Goal: Obtain resource: Download file/media

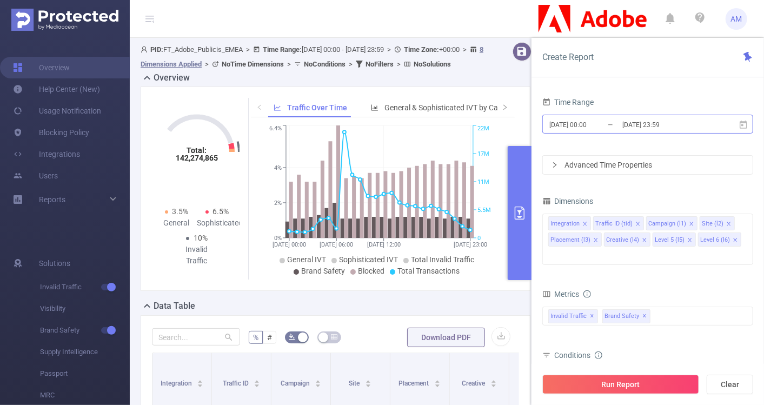
click at [582, 120] on input "[DATE] 00:00" at bounding box center [592, 124] width 88 height 15
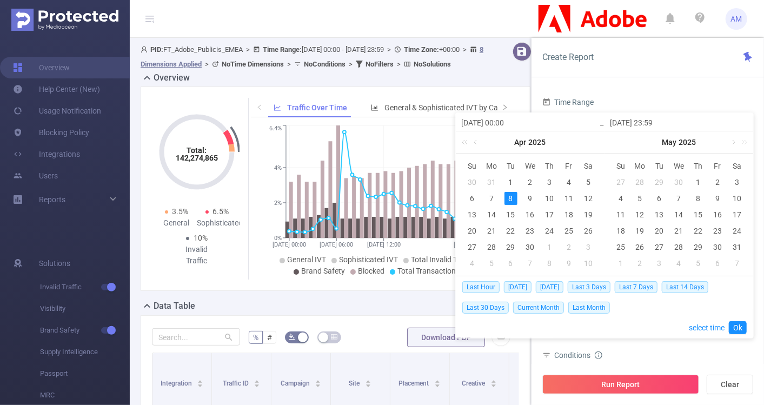
click at [729, 143] on link at bounding box center [733, 142] width 10 height 22
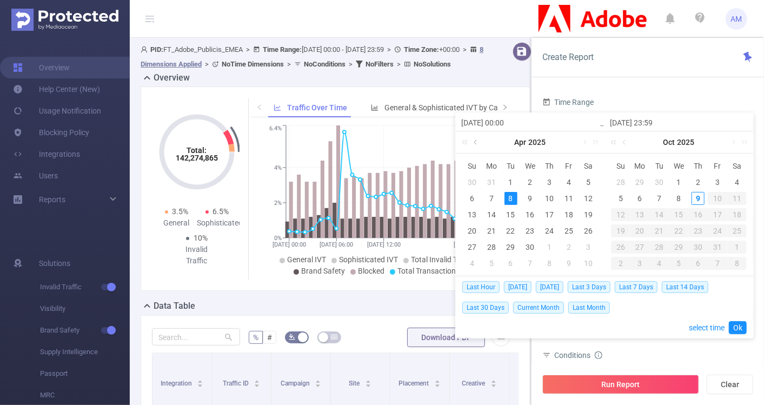
click at [478, 141] on link at bounding box center [476, 142] width 10 height 22
click at [623, 141] on link at bounding box center [625, 142] width 10 height 22
click at [637, 182] on div "1" at bounding box center [640, 182] width 13 height 13
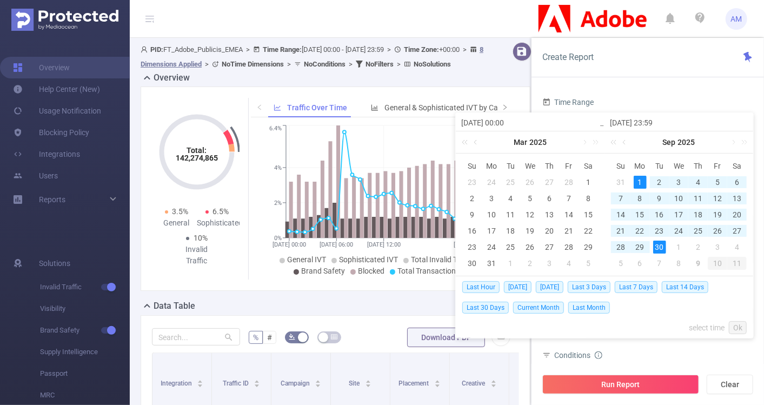
click at [655, 244] on div "30" at bounding box center [659, 247] width 13 height 13
type input "[DATE] 00:00"
type input "[DATE] 23:59"
type input "[DATE] 00:00"
type input "[DATE] 23:59"
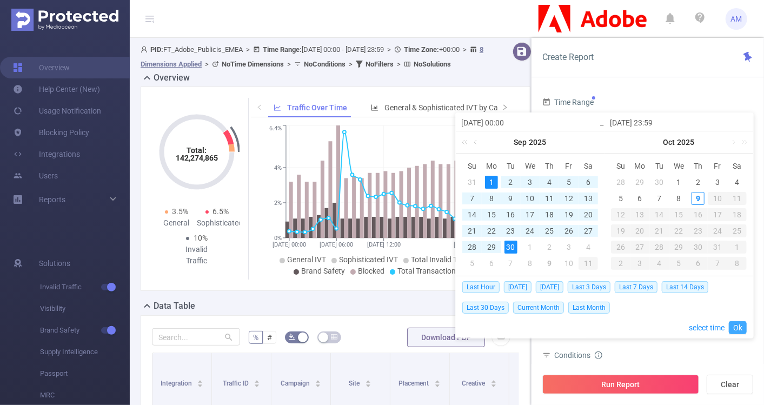
click at [740, 323] on link "Ok" at bounding box center [738, 327] width 18 height 13
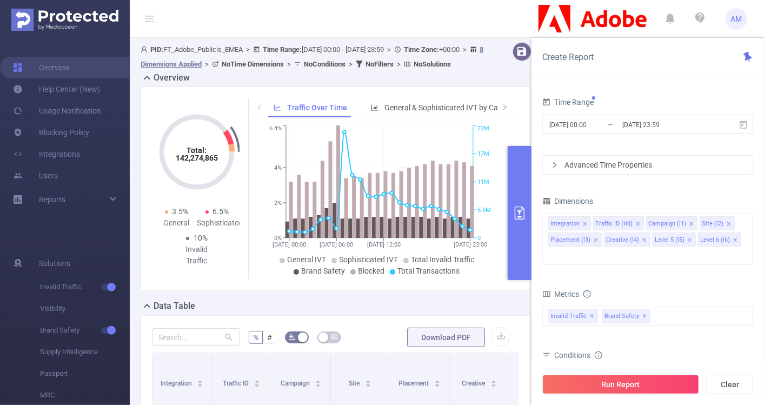
click at [560, 163] on div "Advanced Time Properties" at bounding box center [648, 165] width 210 height 18
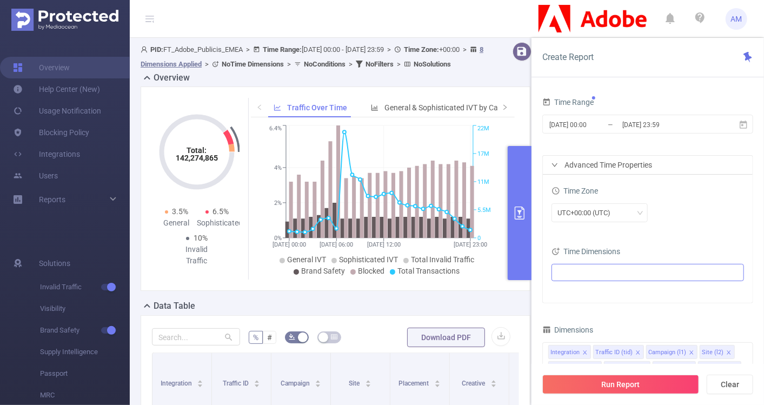
click at [602, 273] on ul at bounding box center [644, 272] width 178 height 16
type input "mon"
click at [581, 307] on span at bounding box center [580, 310] width 9 height 9
click at [682, 220] on div "UTC+00:00 (UTC)" at bounding box center [647, 212] width 192 height 19
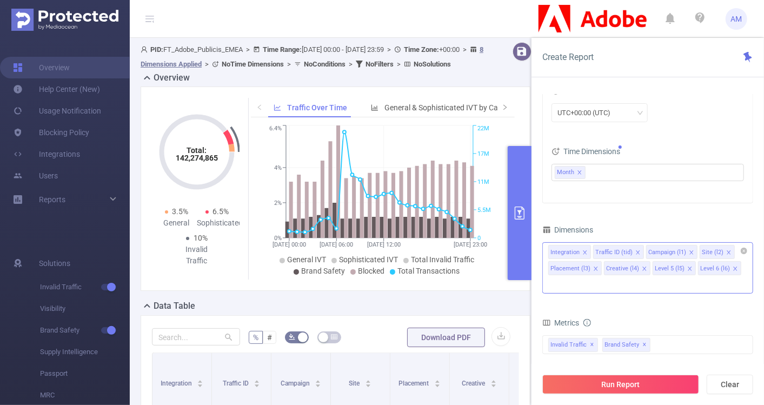
click at [583, 247] on span at bounding box center [584, 253] width 5 height 12
click at [590, 251] on icon "icon: close" at bounding box center [592, 252] width 5 height 5
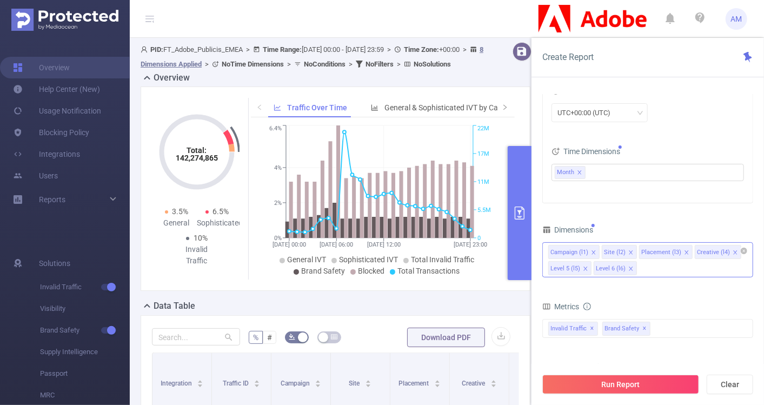
click at [593, 251] on icon "icon: close" at bounding box center [593, 252] width 5 height 5
click at [631, 252] on icon "icon: close" at bounding box center [633, 252] width 4 height 4
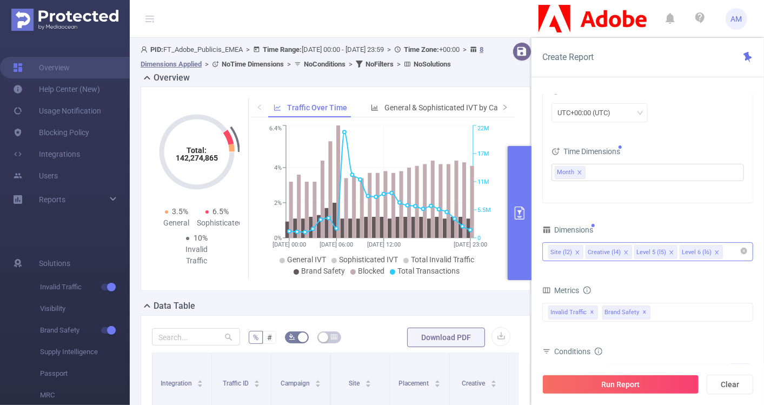
click at [625, 250] on icon "icon: close" at bounding box center [625, 252] width 5 height 5
click at [621, 250] on icon "icon: close" at bounding box center [622, 252] width 5 height 5
click at [620, 250] on icon "icon: close" at bounding box center [622, 252] width 5 height 5
click at [614, 249] on div "Site (l2) Level 6 (l6)" at bounding box center [647, 252] width 199 height 18
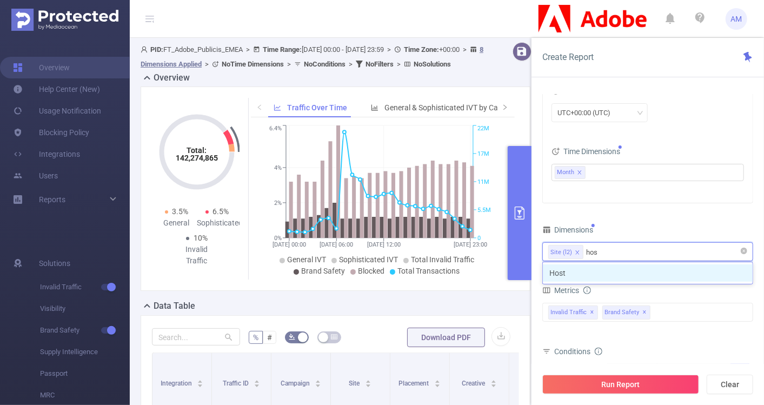
type input "host"
click at [613, 270] on li "Host" at bounding box center [648, 272] width 210 height 17
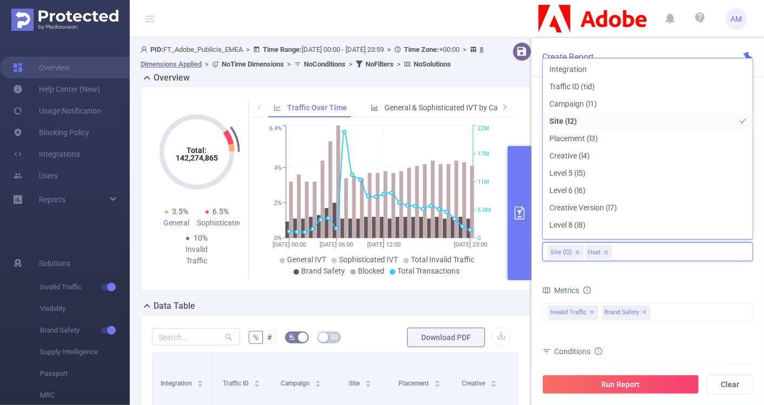
click at [636, 272] on form "Dimensions Site (l2) Host Metrics Total General IVT Data Centers Disclosed Bots…" at bounding box center [647, 342] width 211 height 241
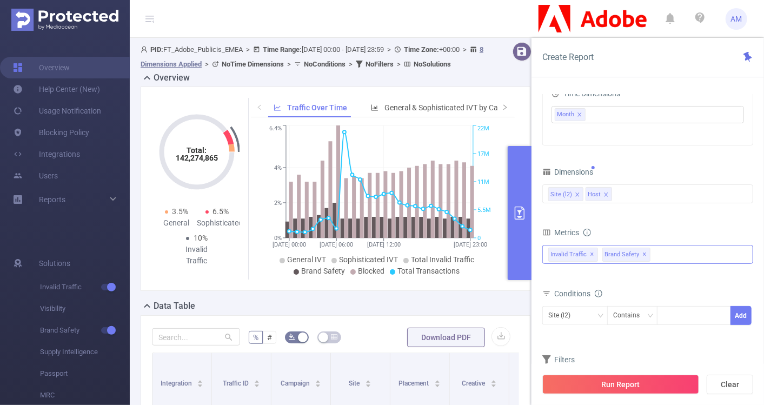
click at [592, 251] on span "✕" at bounding box center [592, 254] width 4 height 13
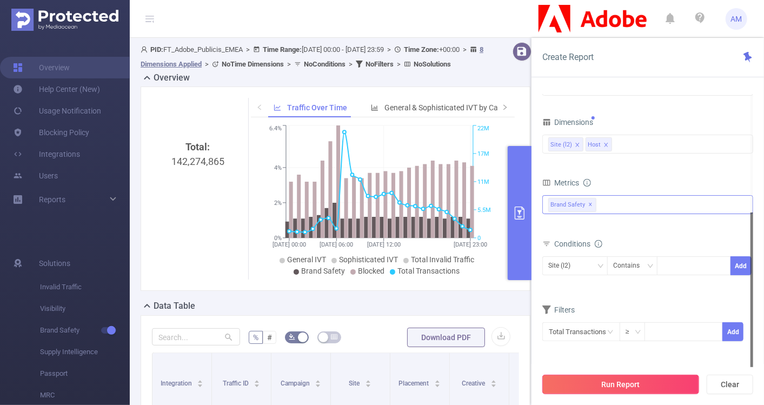
click at [597, 380] on button "Run Report" at bounding box center [620, 384] width 157 height 19
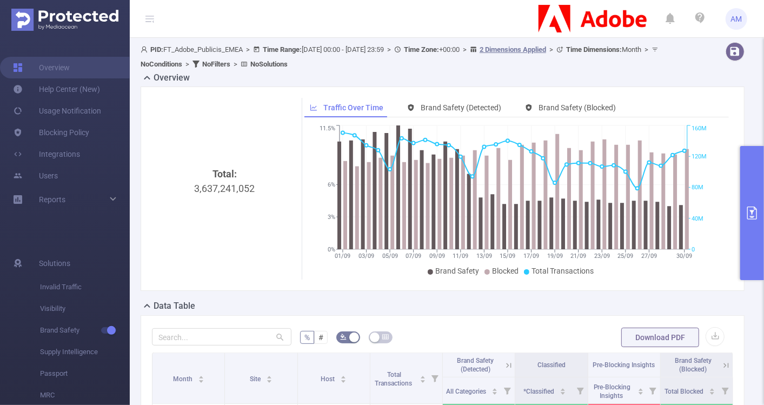
scroll to position [94, 0]
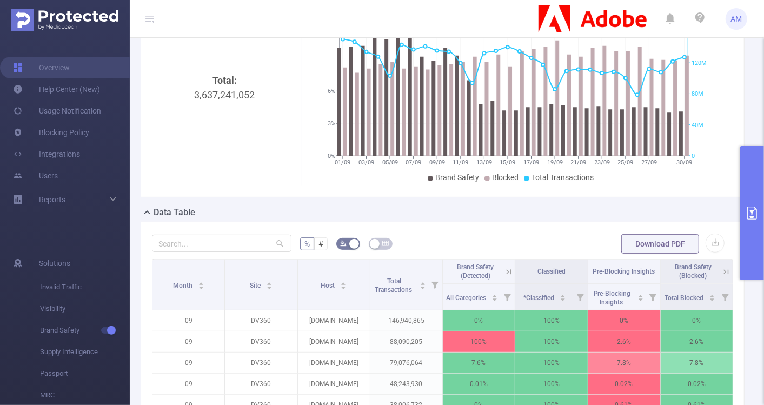
click at [744, 237] on button "primary" at bounding box center [752, 213] width 24 height 134
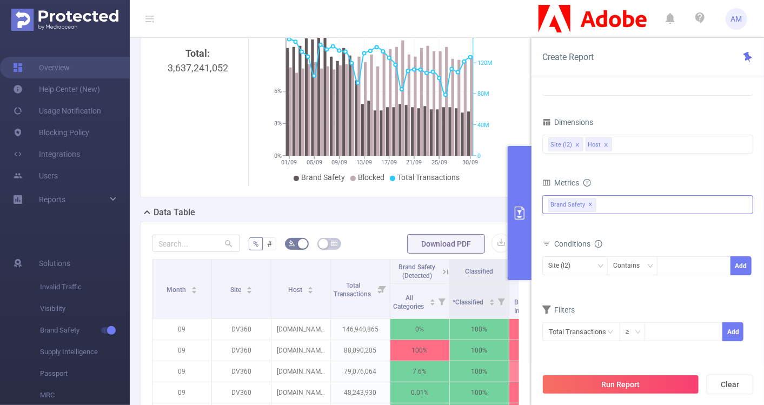
click at [427, 206] on div "Total: 3,637,241,052 Traffic Over Time Brand Safety (Detected) Brand Safety (Bl…" at bounding box center [335, 99] width 398 height 213
click at [520, 212] on icon "primary" at bounding box center [520, 213] width 10 height 13
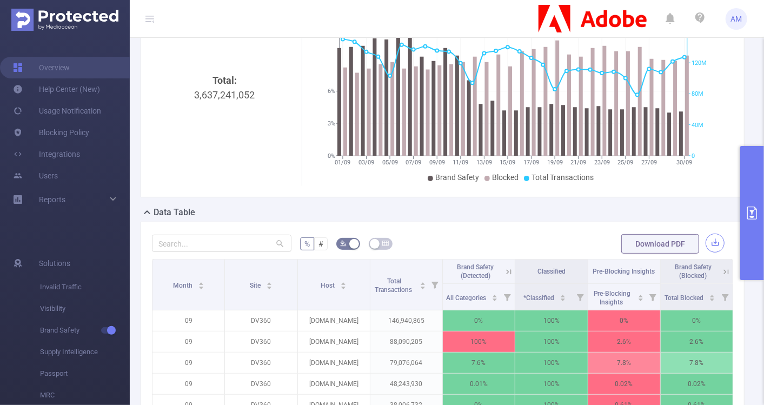
click at [706, 242] on button "button" at bounding box center [715, 243] width 19 height 19
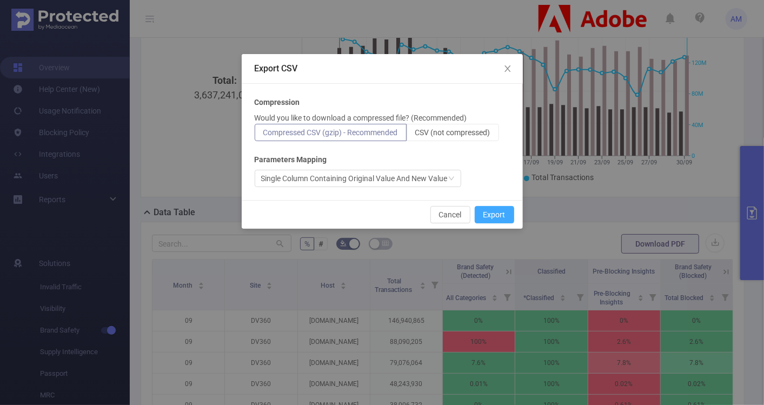
click at [487, 210] on button "Export" at bounding box center [494, 214] width 39 height 17
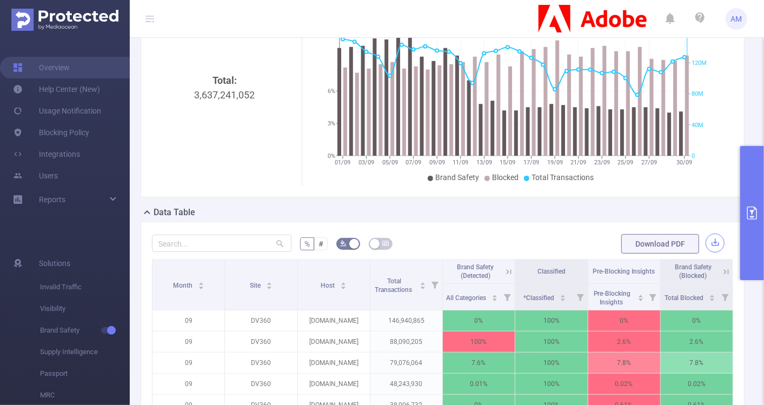
click at [709, 245] on button "button" at bounding box center [715, 243] width 19 height 19
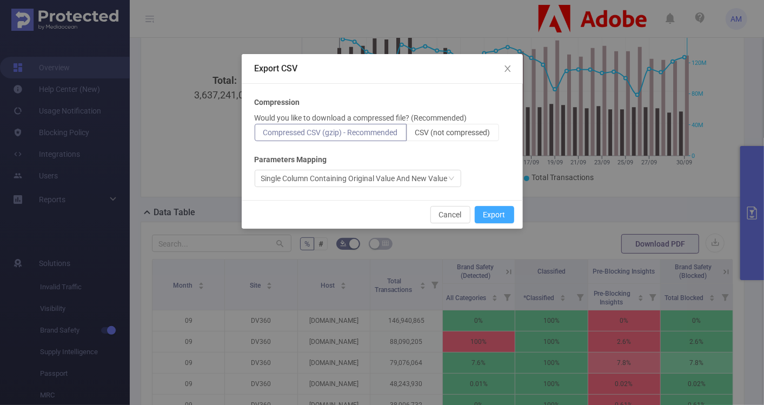
click at [487, 215] on button "Export" at bounding box center [494, 214] width 39 height 17
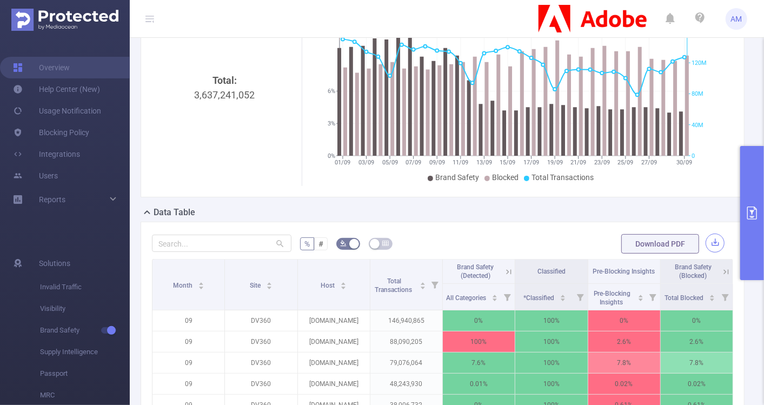
click at [707, 243] on button "button" at bounding box center [715, 243] width 19 height 19
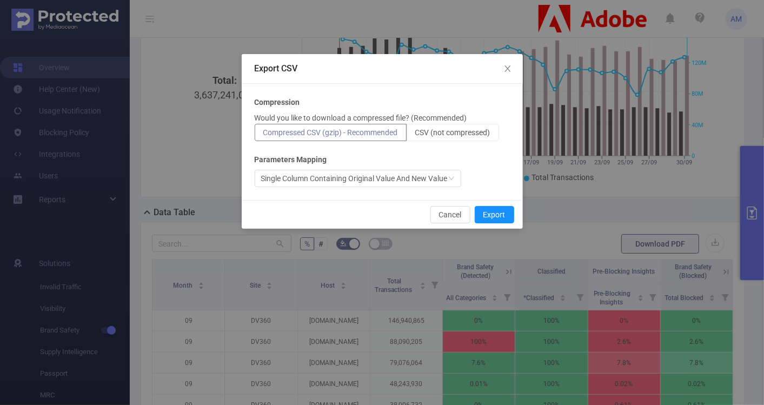
click at [489, 204] on div "Cancel Export" at bounding box center [382, 214] width 281 height 29
click at [490, 207] on button "Export" at bounding box center [494, 214] width 39 height 17
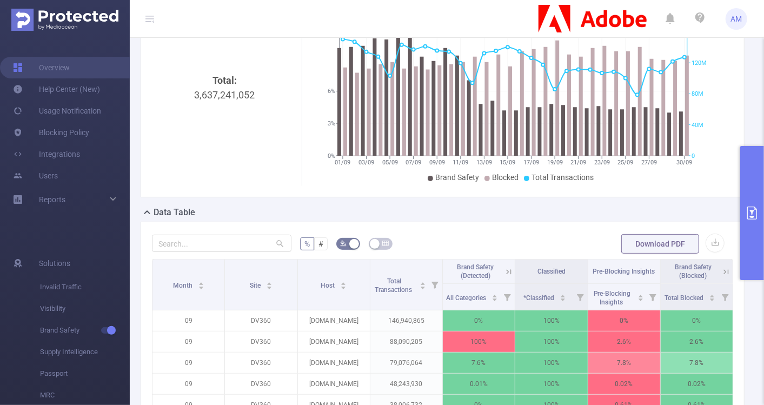
click at [715, 236] on div "Download PDF" at bounding box center [672, 244] width 103 height 22
click at [707, 240] on button "button" at bounding box center [715, 243] width 19 height 19
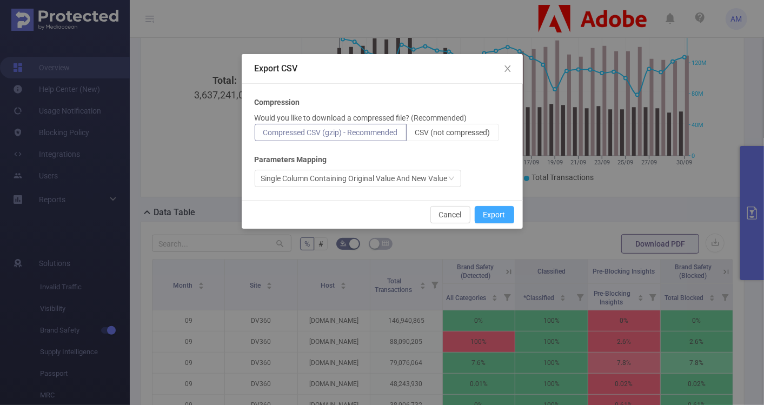
click at [507, 211] on button "Export" at bounding box center [494, 214] width 39 height 17
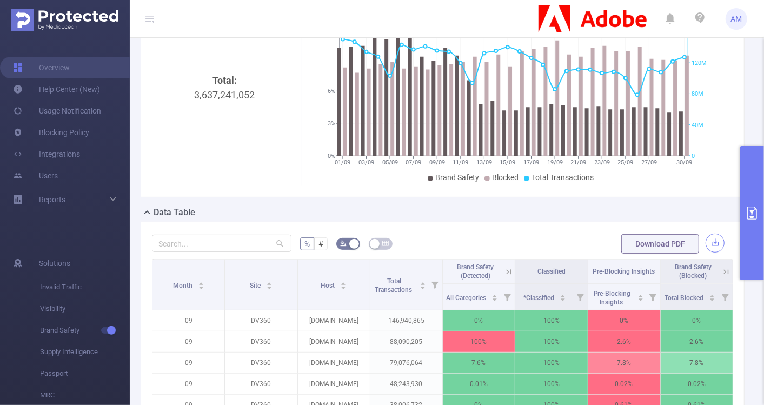
click at [711, 239] on button "button" at bounding box center [715, 243] width 19 height 19
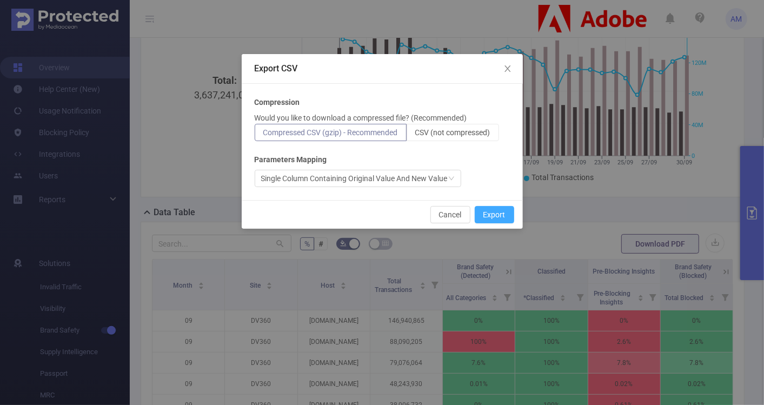
click at [479, 215] on button "Export" at bounding box center [494, 214] width 39 height 17
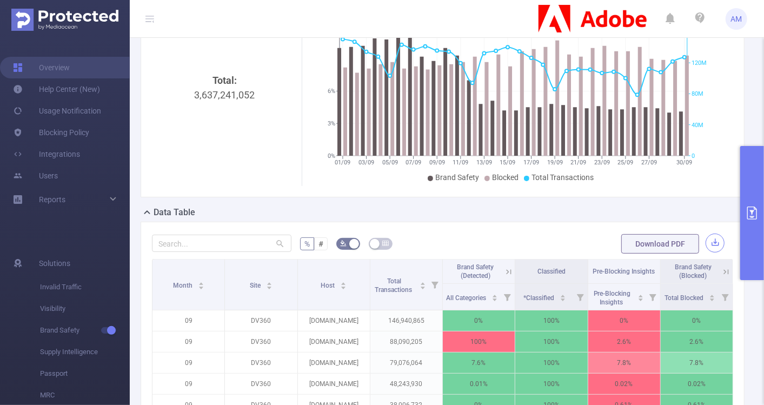
click at [706, 242] on button "button" at bounding box center [715, 243] width 19 height 19
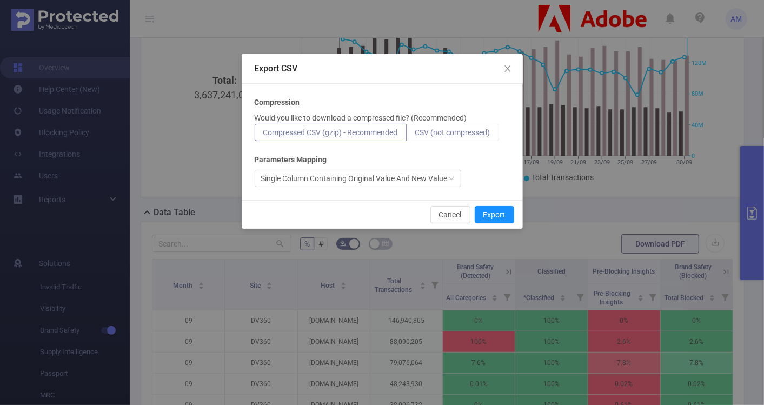
click at [486, 131] on span "CSV (not compressed)" at bounding box center [452, 132] width 75 height 9
click at [415, 135] on input "CSV (not compressed)" at bounding box center [415, 135] width 0 height 0
click at [508, 210] on button "Export" at bounding box center [494, 214] width 39 height 17
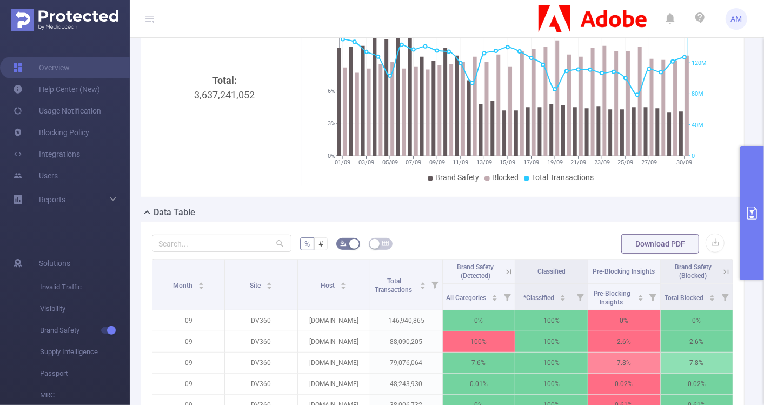
click at [758, 227] on button "primary" at bounding box center [752, 213] width 24 height 134
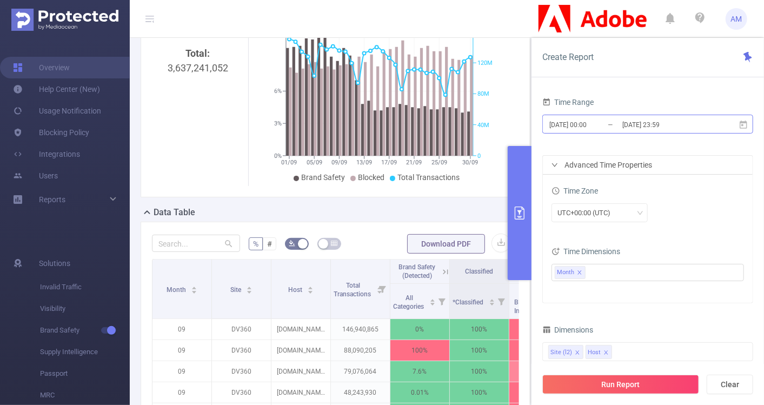
click at [590, 127] on input "[DATE] 00:00" at bounding box center [592, 124] width 88 height 15
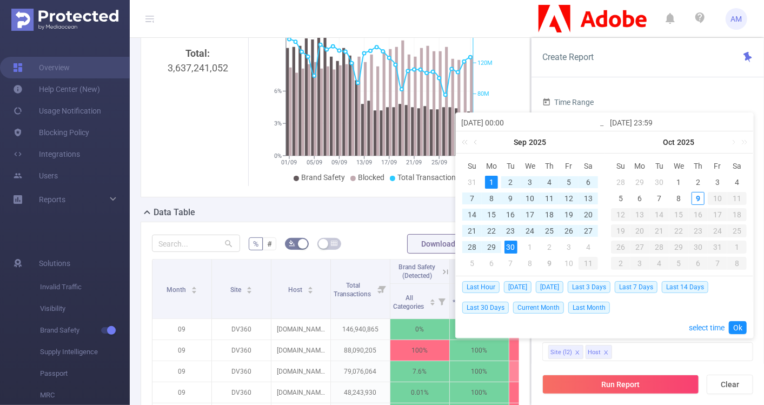
click at [492, 179] on div "1" at bounding box center [491, 182] width 13 height 13
click at [680, 201] on div "8" at bounding box center [678, 198] width 13 height 13
type input "[DATE] 23:59"
click at [741, 328] on link "Ok" at bounding box center [738, 327] width 18 height 13
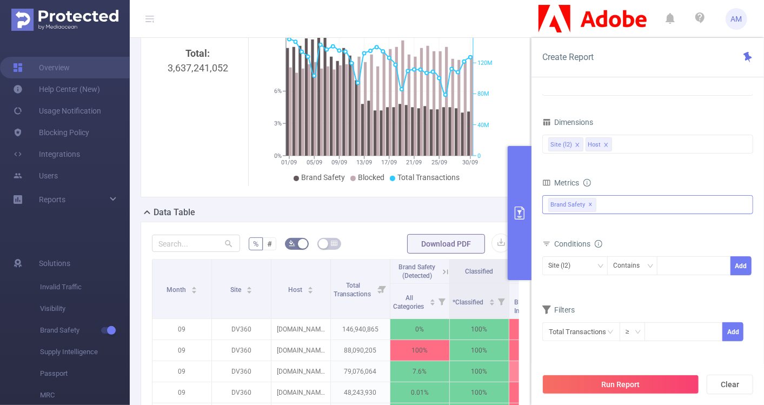
click at [609, 198] on div "Brand Safety ✕" at bounding box center [647, 204] width 211 height 19
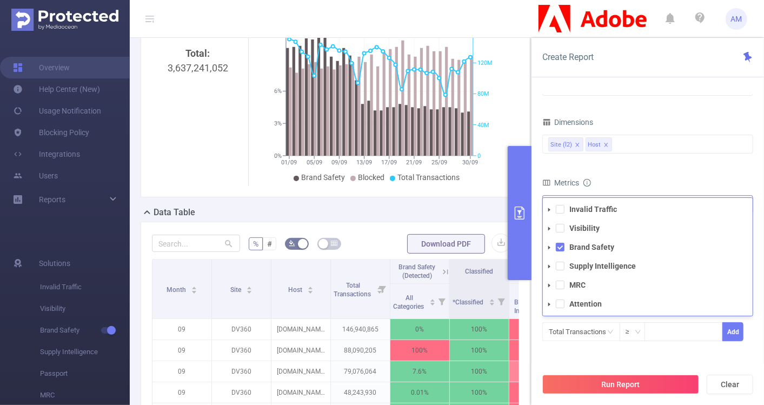
click at [548, 245] on icon "icon: caret-down" at bounding box center [549, 247] width 5 height 5
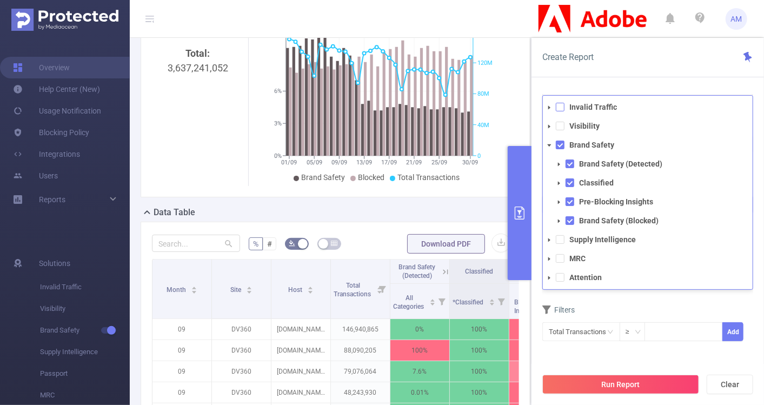
click at [562, 107] on span at bounding box center [560, 107] width 9 height 9
click at [552, 260] on span at bounding box center [549, 258] width 13 height 13
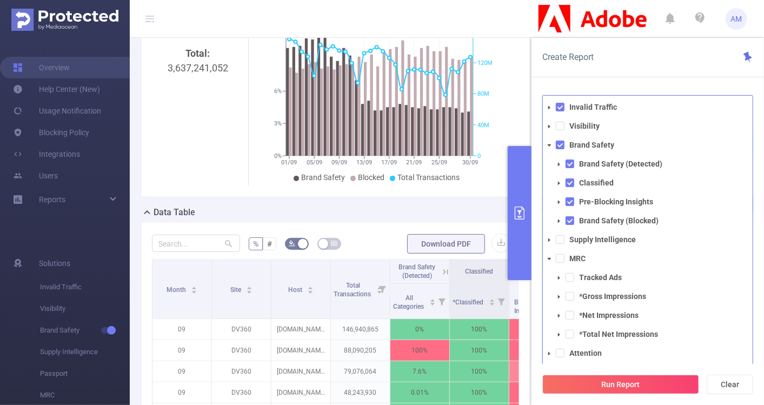
click at [550, 235] on span at bounding box center [549, 240] width 13 height 13
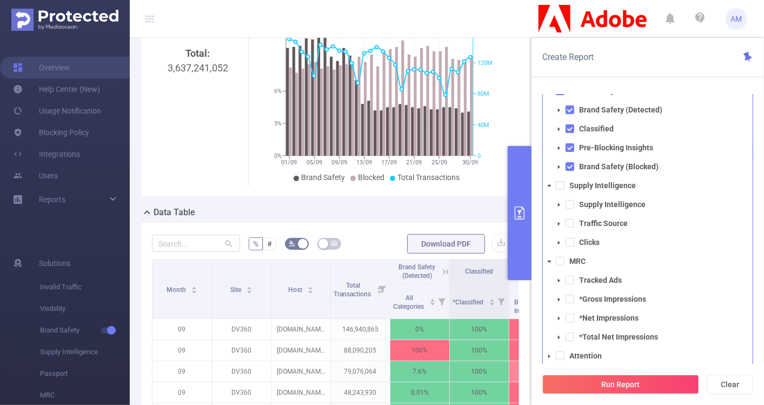
click at [561, 221] on icon "icon: caret-down" at bounding box center [558, 223] width 5 height 5
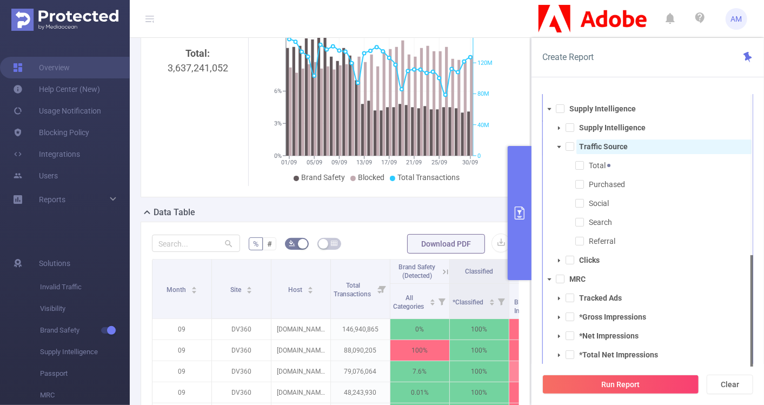
scroll to position [1, 0]
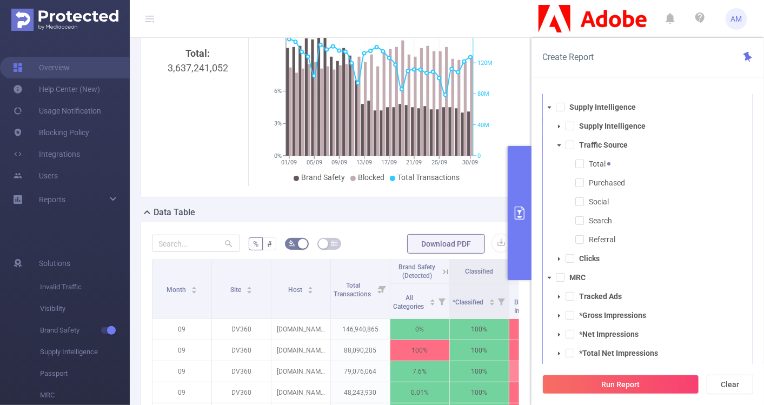
click at [559, 124] on icon "icon: caret-down" at bounding box center [558, 126] width 5 height 5
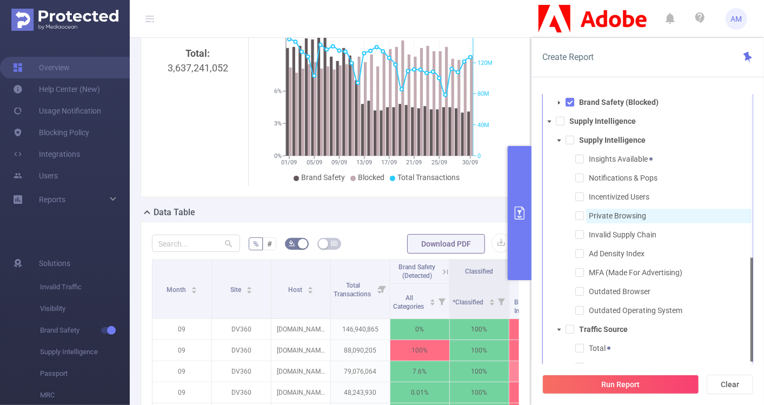
scroll to position [2, 0]
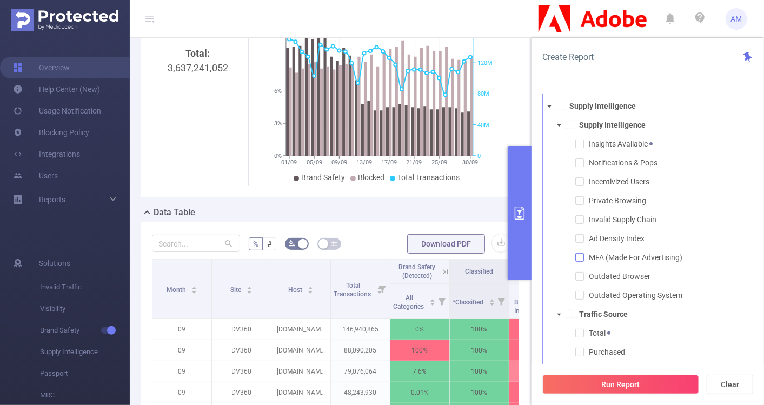
click at [579, 253] on span at bounding box center [579, 257] width 9 height 9
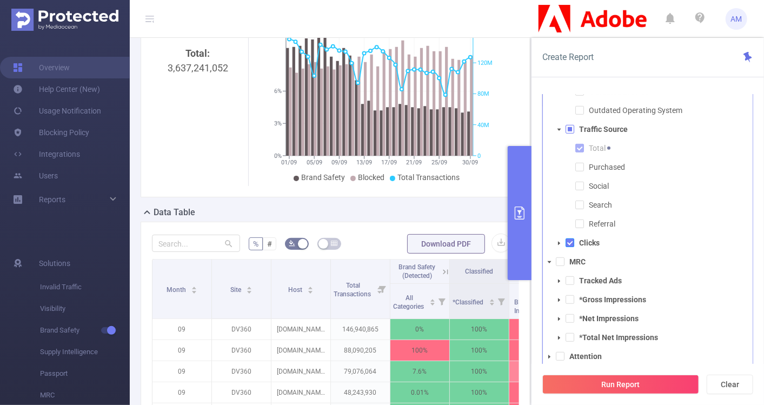
click at [568, 242] on span at bounding box center [570, 242] width 9 height 9
click at [573, 242] on span at bounding box center [570, 242] width 9 height 9
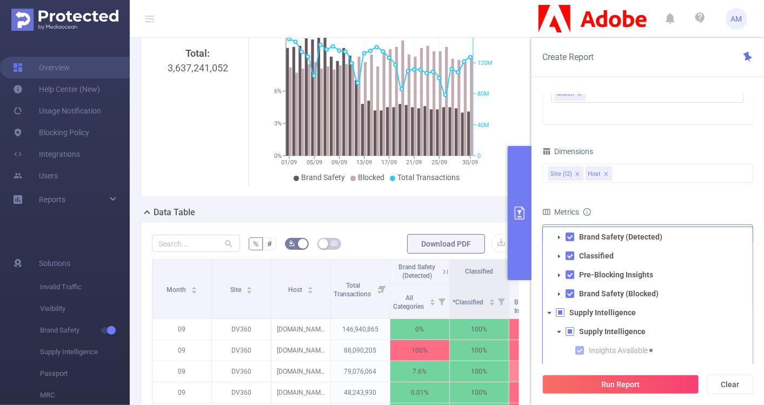
scroll to position [42, 0]
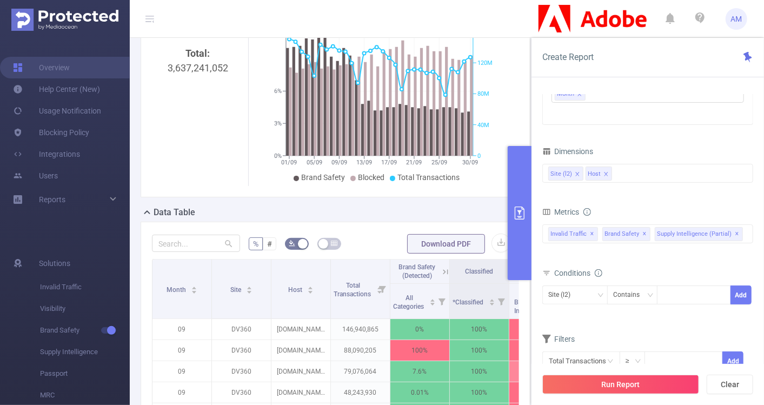
click at [714, 204] on div "Metrics" at bounding box center [647, 213] width 211 height 18
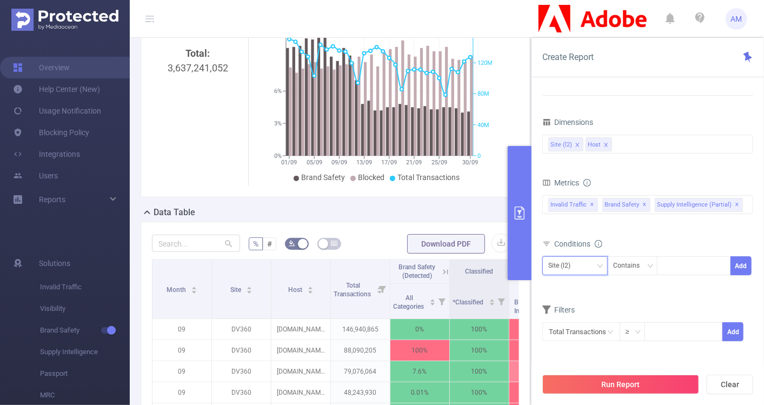
click at [586, 267] on div "Site (l2)" at bounding box center [575, 266] width 54 height 18
click at [649, 287] on div "Conditions Site (l2) Contains Add" at bounding box center [647, 262] width 211 height 53
click at [587, 261] on div "Site (l2)" at bounding box center [575, 266] width 54 height 18
click at [625, 293] on form "Dimensions Site (l2) Host Metrics All Categories *Adult & Explicit Sexual Conte…" at bounding box center [647, 235] width 211 height 241
click at [587, 260] on div "Site (l2)" at bounding box center [575, 266] width 54 height 18
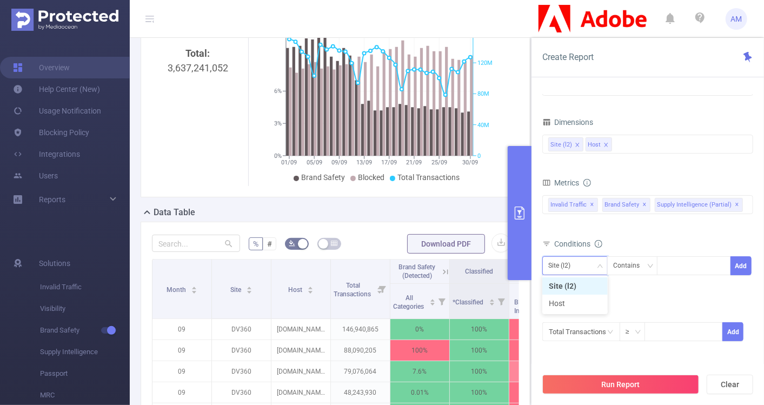
click at [625, 293] on form "Dimensions Site (l2) Host Metrics All Categories *Adult & Explicit Sexual Conte…" at bounding box center [647, 235] width 211 height 241
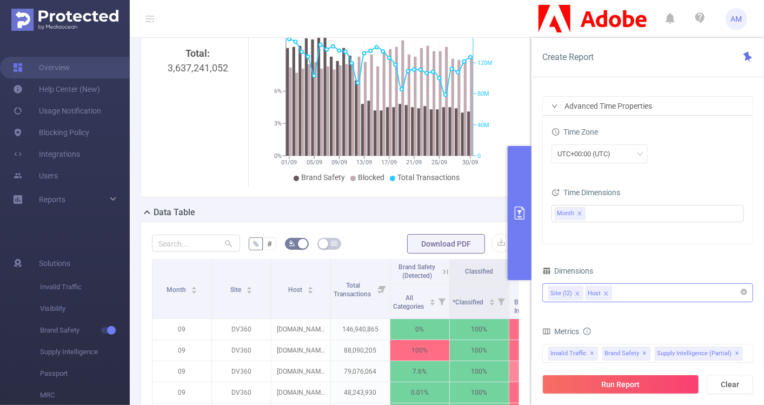
click at [604, 291] on icon "icon: close" at bounding box center [606, 293] width 4 height 4
click at [576, 291] on icon "icon: close" at bounding box center [577, 293] width 4 height 4
click at [579, 291] on div at bounding box center [647, 293] width 199 height 18
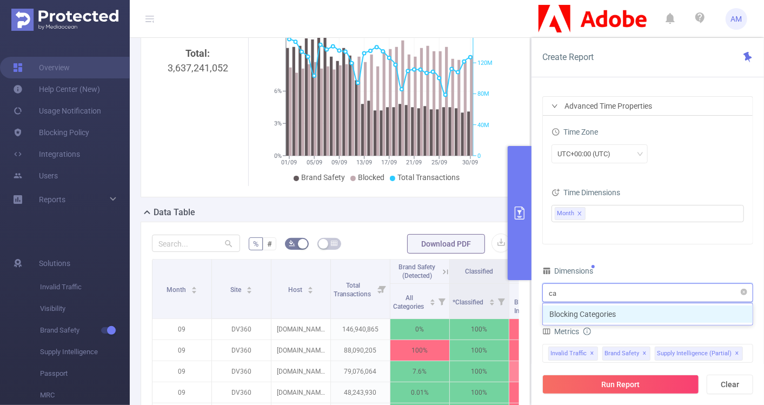
type input "c"
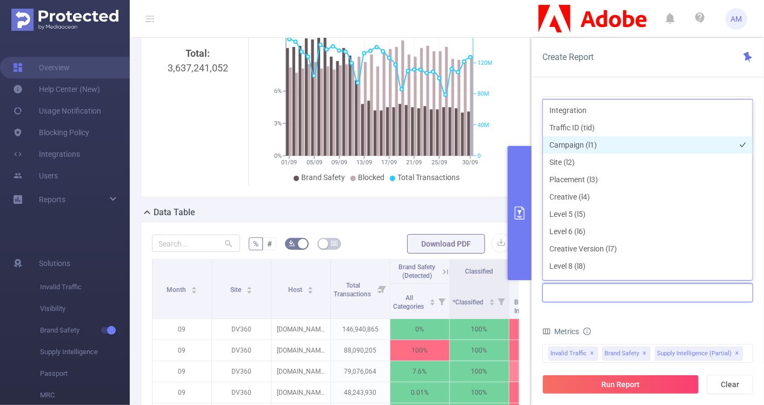
click at [590, 148] on li "Campaign (l1)" at bounding box center [648, 144] width 210 height 17
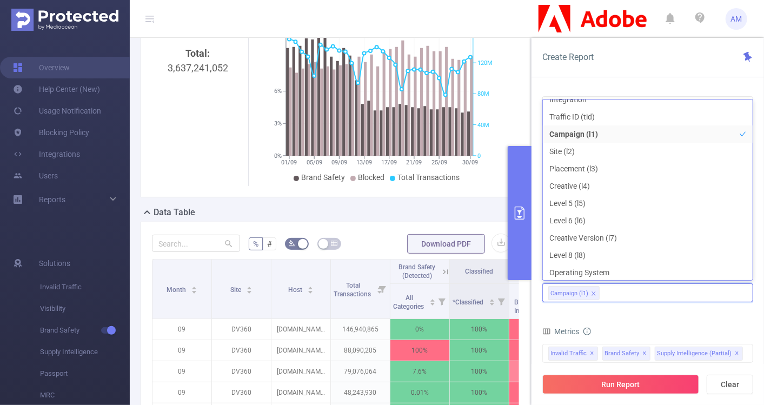
click at [676, 314] on form "Dimensions Campaign (l1) Metrics All Categories *Adult & Explicit Sexual Conten…" at bounding box center [647, 383] width 211 height 241
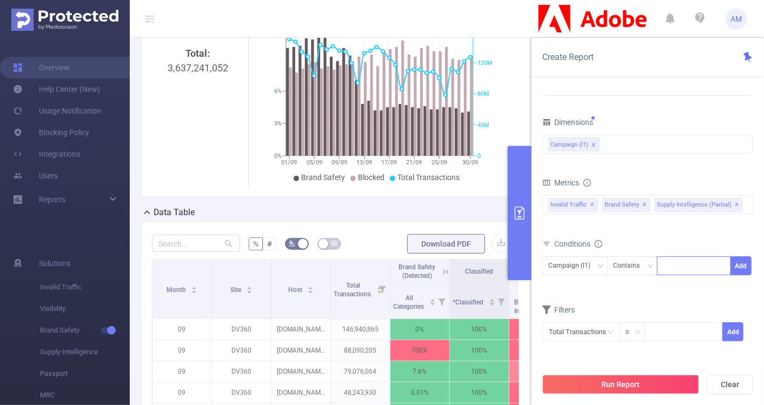
click at [686, 269] on div at bounding box center [694, 266] width 62 height 18
paste input "225038"
type input "225038"
click at [695, 284] on li "225038" at bounding box center [694, 285] width 74 height 17
paste input "225039"
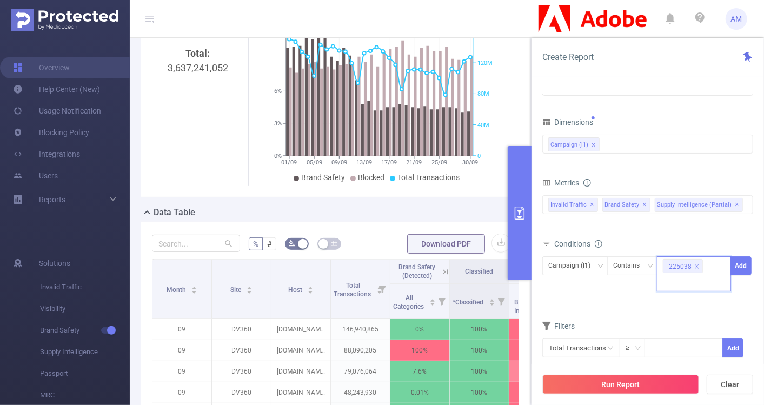
type input "225039"
click at [678, 296] on li "225039" at bounding box center [694, 302] width 74 height 17
paste input "225040"
type input "225040"
click at [704, 301] on li "225040" at bounding box center [694, 302] width 74 height 17
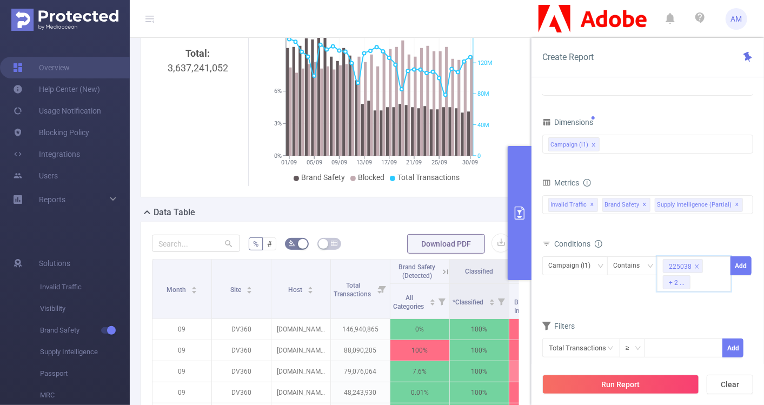
paste input "251912"
type input "251912"
click at [694, 305] on li "251912" at bounding box center [694, 302] width 74 height 17
paste input "268636"
type input "268636"
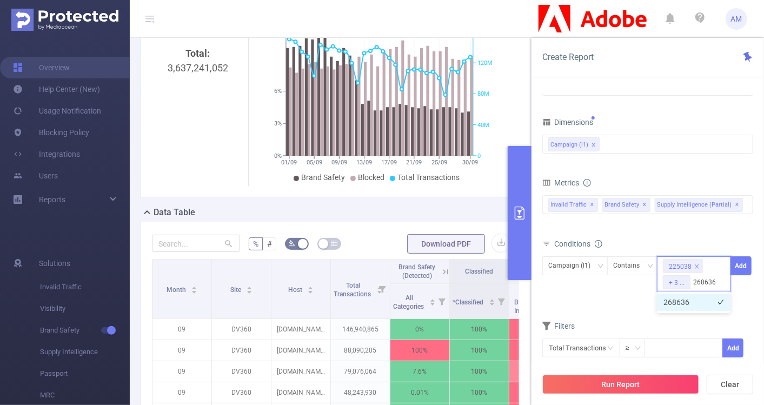
click at [700, 303] on li "268636" at bounding box center [694, 302] width 74 height 17
paste input "271278"
type input "271278"
click at [703, 304] on li "271278" at bounding box center [694, 302] width 74 height 17
paste input "271670"
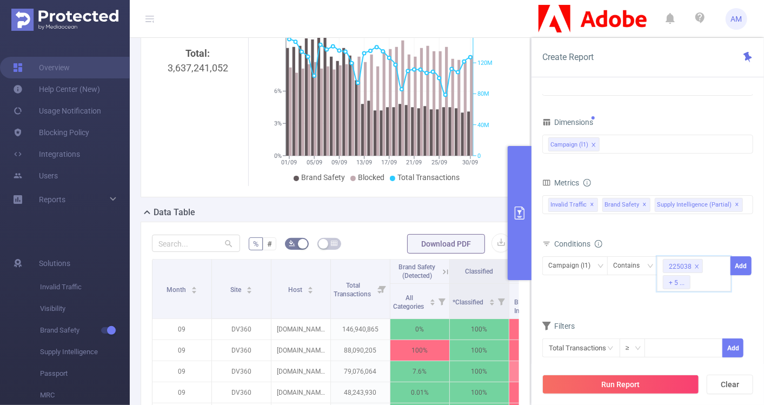
type input "271670"
click at [674, 302] on li "271670" at bounding box center [694, 302] width 74 height 17
paste input "268637"
type input "268637"
click at [697, 300] on li "268637" at bounding box center [694, 302] width 74 height 17
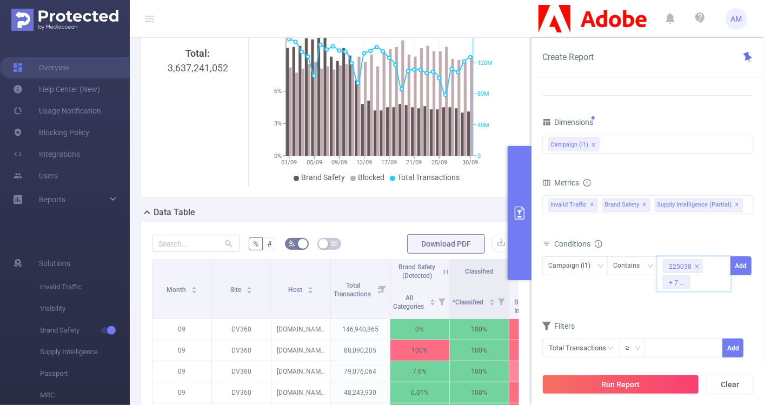
paste input "271286"
type input "271286"
click at [704, 300] on li "271286" at bounding box center [694, 302] width 74 height 17
paste input "271322"
type input "271322"
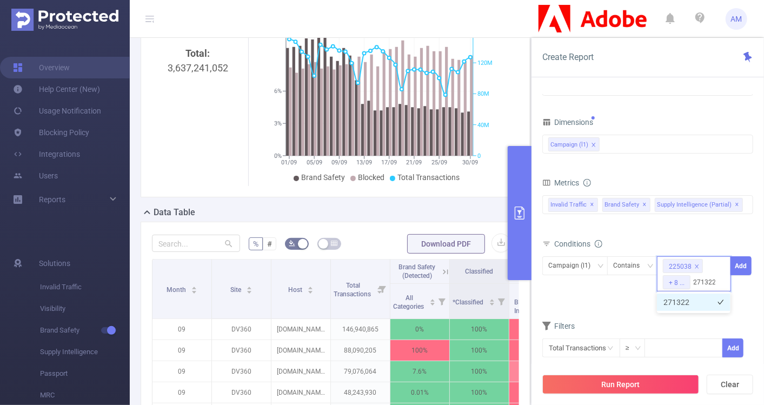
click at [696, 309] on li "271322" at bounding box center [694, 302] width 74 height 17
paste input "259407"
type input "259407"
click at [691, 296] on li "259407" at bounding box center [694, 302] width 74 height 17
paste input "279441"
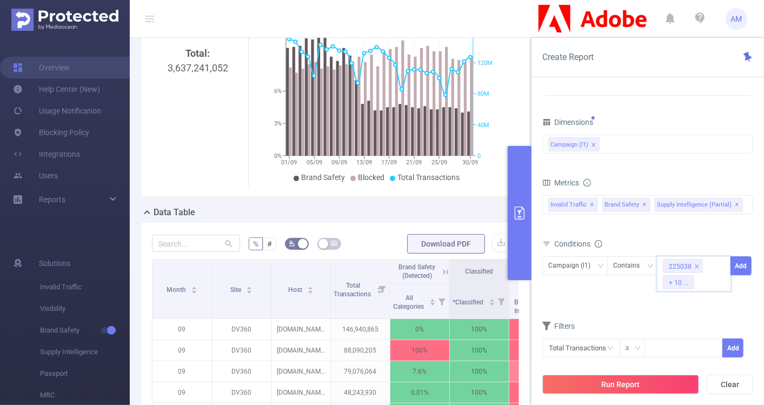
type input "279441"
click at [692, 300] on li "279441" at bounding box center [694, 302] width 74 height 17
paste input "280796"
type input "280796"
click at [690, 303] on li "280796" at bounding box center [694, 302] width 74 height 17
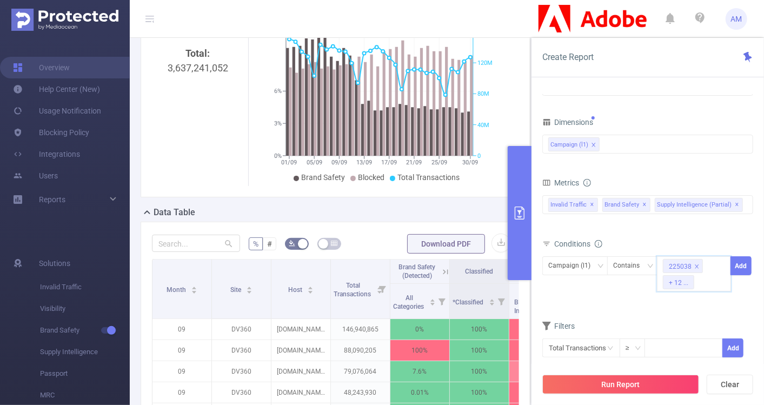
paste input "280798"
type input "280798"
click at [694, 304] on li "280798" at bounding box center [694, 302] width 74 height 17
paste input "280809"
type input "280809"
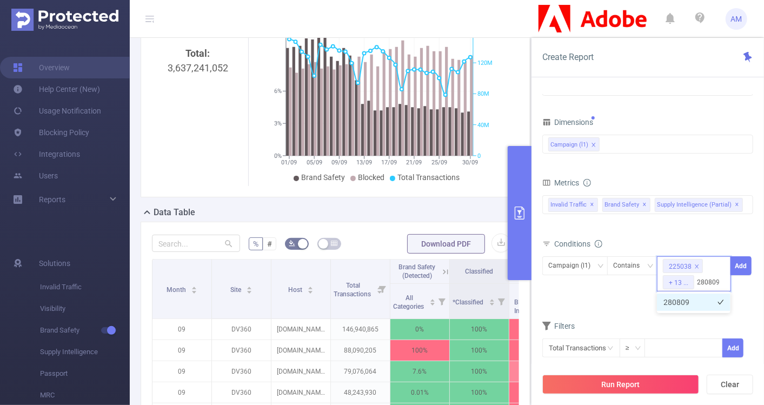
click at [689, 303] on li "280809" at bounding box center [694, 302] width 74 height 17
paste input "279603"
type input "279603"
click at [683, 306] on li "279603" at bounding box center [694, 302] width 74 height 17
paste input "277786"
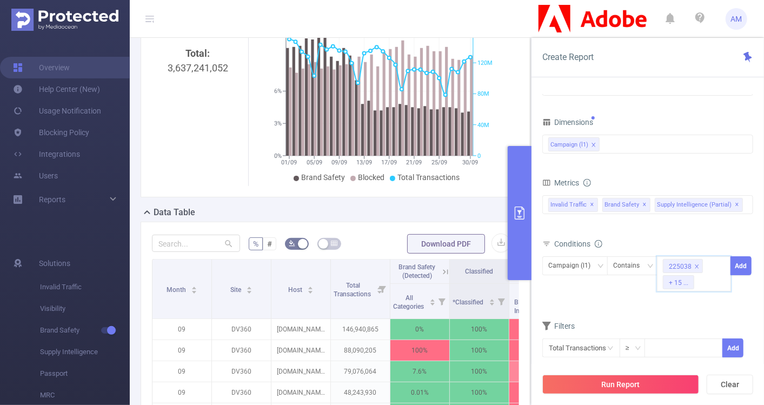
type input "277786"
click at [684, 307] on li "277786" at bounding box center [694, 302] width 74 height 17
paste input "272180"
type input "272180"
click at [681, 305] on li "272180" at bounding box center [694, 302] width 74 height 17
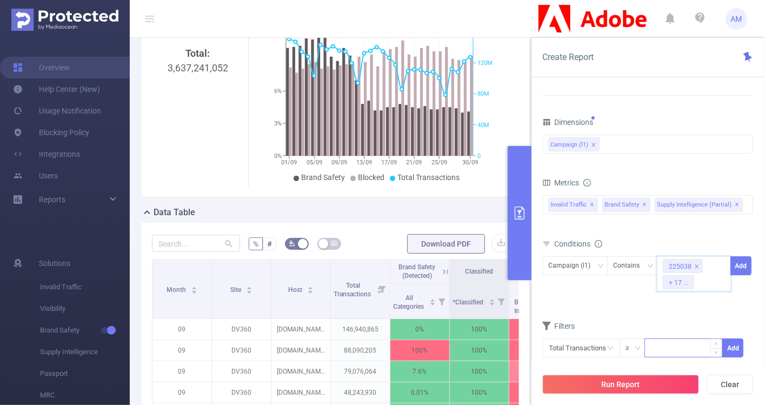
paste input "275018"
type input "275018"
click at [686, 305] on li "275018" at bounding box center [694, 302] width 74 height 17
paste input "279876"
type input "279876"
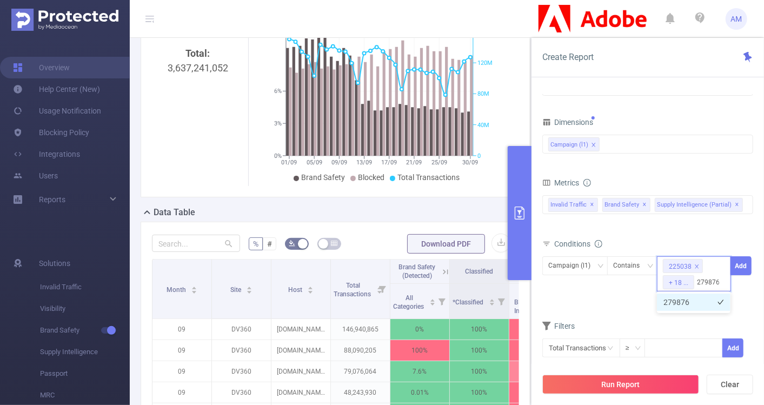
click at [691, 306] on li "279876" at bounding box center [694, 302] width 74 height 17
paste input "259975"
type input "259975"
click at [710, 300] on li "259975" at bounding box center [694, 302] width 74 height 17
paste input "286888"
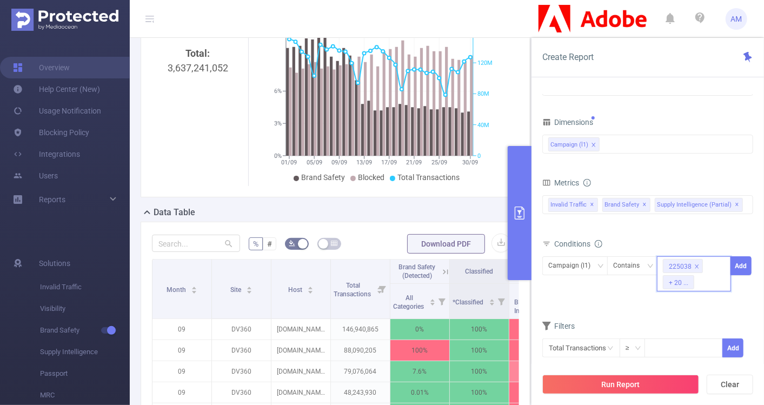
type input "286888"
click at [689, 304] on li "286888" at bounding box center [694, 302] width 74 height 17
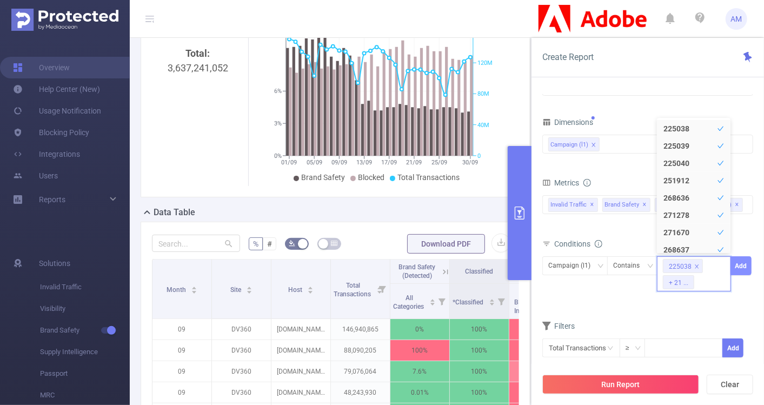
click at [748, 261] on button "Add" at bounding box center [740, 265] width 21 height 19
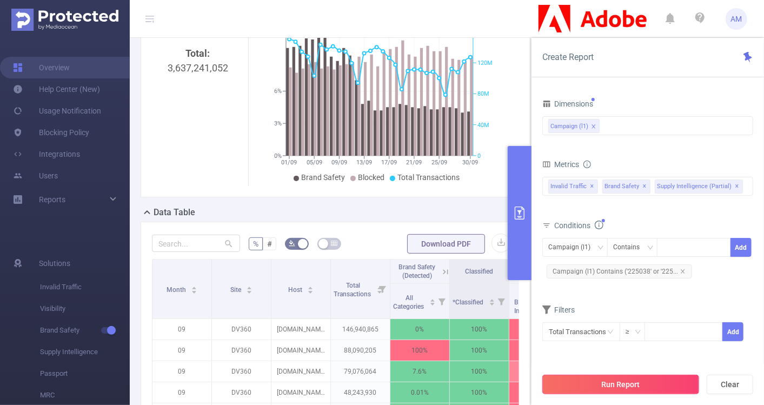
click at [627, 383] on button "Run Report" at bounding box center [620, 384] width 157 height 19
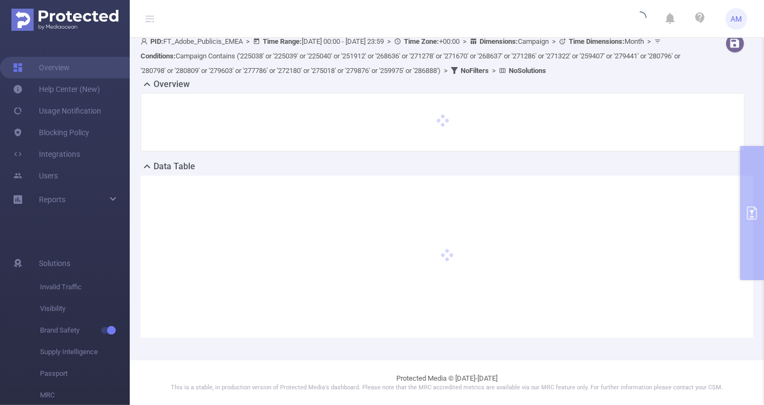
scroll to position [0, 0]
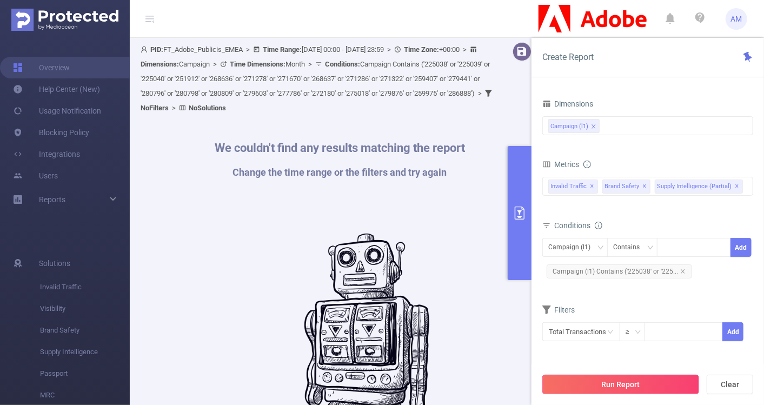
click at [596, 388] on button "Run Report" at bounding box center [620, 384] width 157 height 19
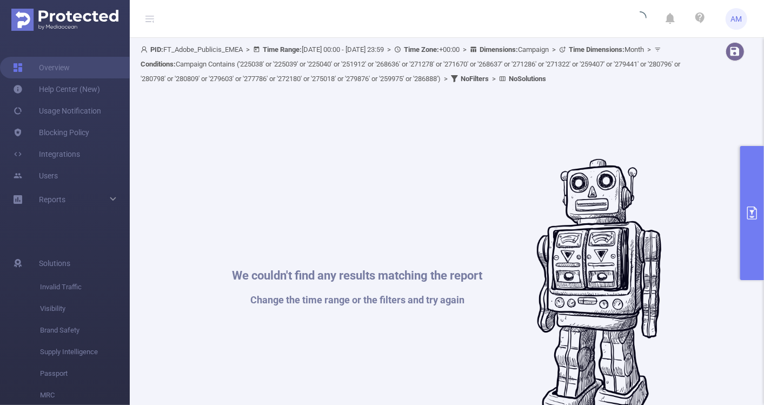
click at [746, 213] on icon "primary" at bounding box center [752, 213] width 13 height 13
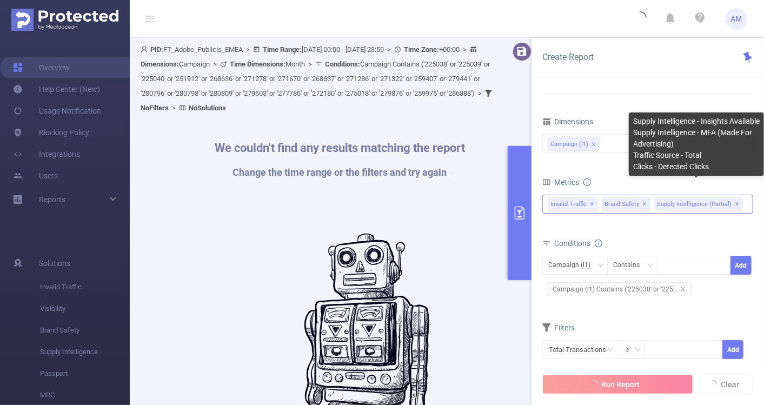
click at [728, 203] on span "Supply Intelligence (partial) ✕" at bounding box center [699, 204] width 88 height 14
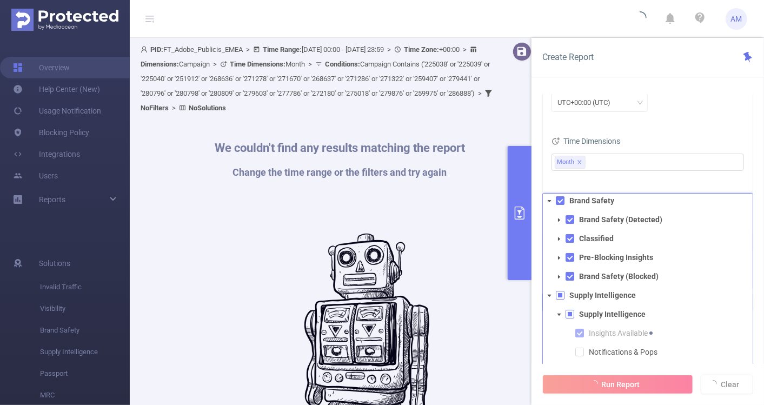
click at [561, 293] on span at bounding box center [560, 295] width 9 height 9
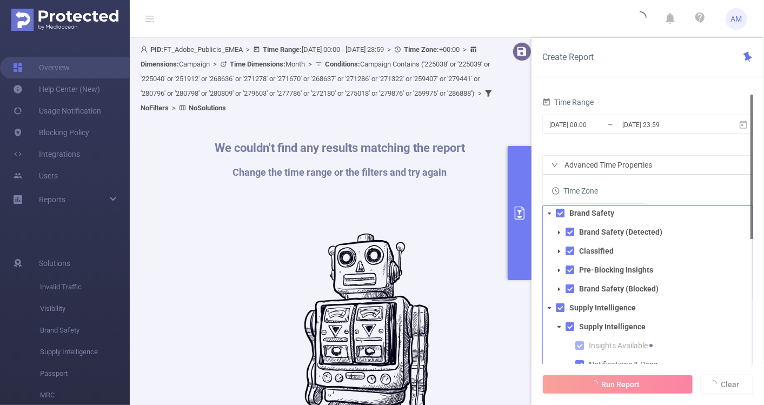
click at [695, 184] on div "Time Zone" at bounding box center [647, 192] width 192 height 18
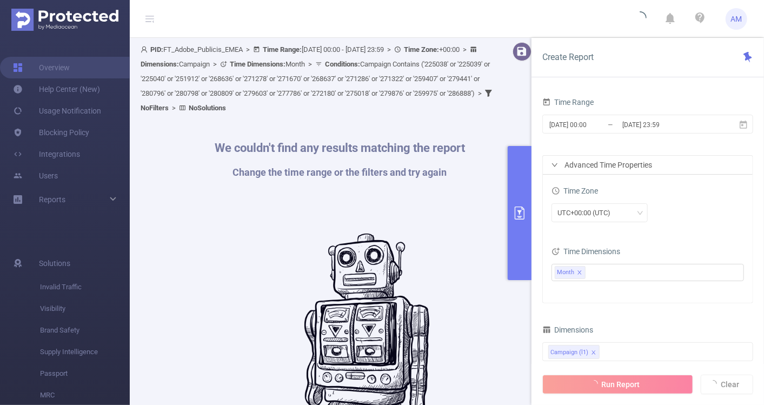
click at [627, 378] on div "Run Report Clear" at bounding box center [647, 384] width 232 height 41
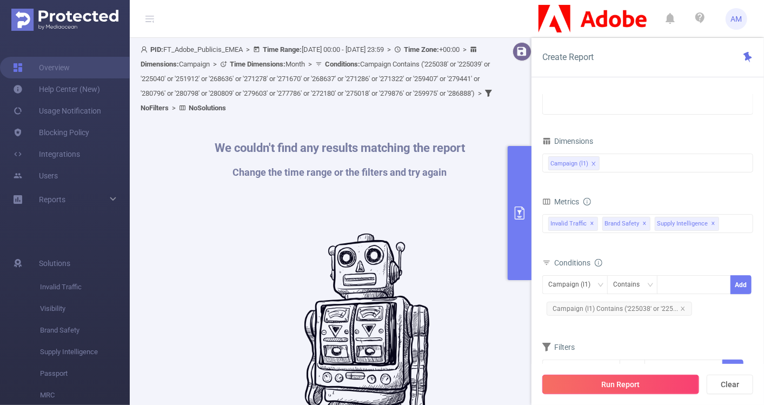
click at [604, 384] on button "Run Report" at bounding box center [620, 384] width 157 height 19
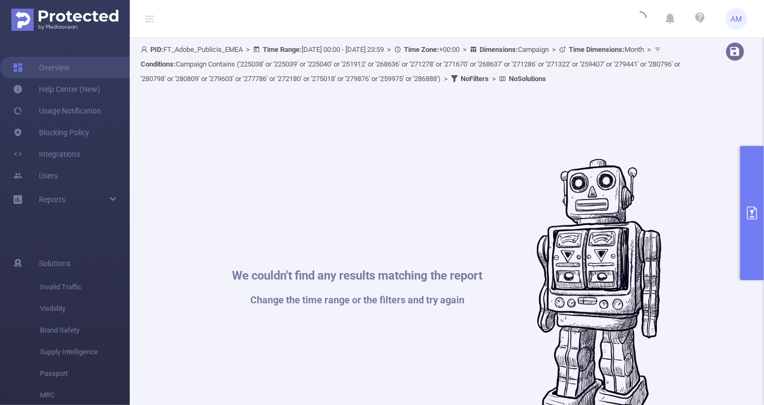
click at [751, 175] on button "primary" at bounding box center [752, 213] width 24 height 134
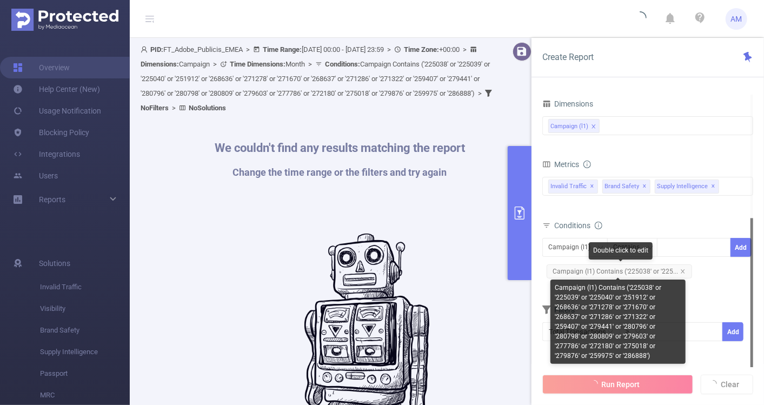
click at [630, 268] on span "Campaign (l1) Contains ('225038' or '225..." at bounding box center [619, 271] width 145 height 14
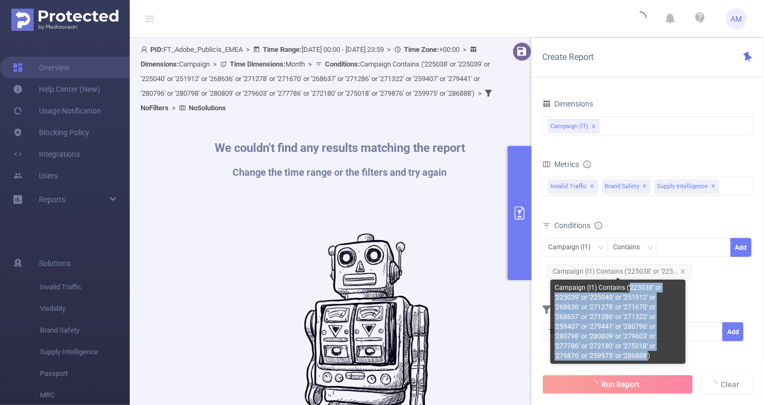
drag, startPoint x: 652, startPoint y: 344, endPoint x: 628, endPoint y: 284, distance: 65.1
click at [628, 284] on div "Campaign (l1) Contains ('225038' or '225039' or '225040' or '251912' or '268636…" at bounding box center [617, 322] width 135 height 84
copy div "225038' or '225039' or '225040' or '251912' or '268636' or '271278' or '271670'…"
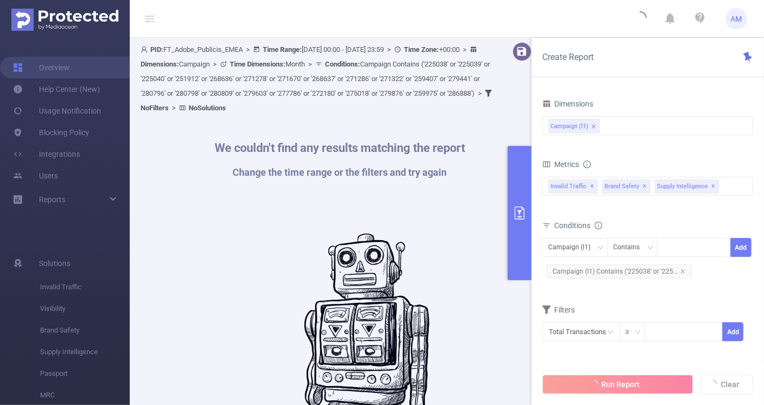
click at [709, 300] on form "Dimensions Campaign (l1) Metrics All Categories *Adult & Explicit Sexual Conten…" at bounding box center [647, 225] width 211 height 259
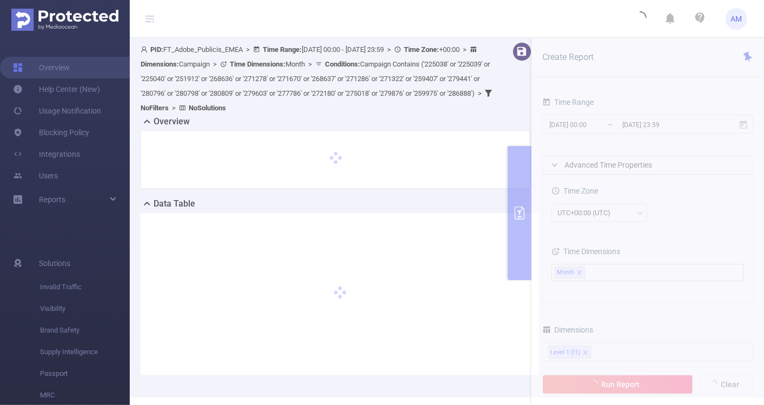
click at [708, 48] on section "PID: FT_Adobe_Publicis_EMEA > Time Range: 2025-09-01 00:00 - 2025-10-08 23:59 >…" at bounding box center [447, 217] width 634 height 359
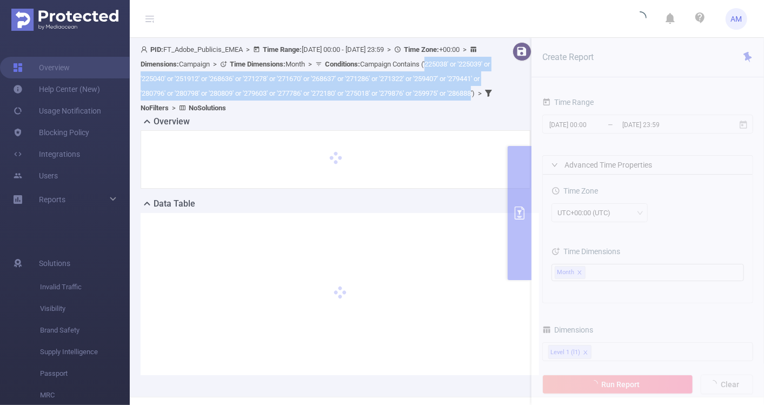
drag, startPoint x: 271, startPoint y: 107, endPoint x: 145, endPoint y: 77, distance: 130.1
click at [145, 77] on span "Conditions : Campaign Contains ('225038' or '225039' or '225040' or '251912' or…" at bounding box center [315, 78] width 349 height 37
copy span "225038' or '225039' or '225040' or '251912' or '268636' or '271278' or '271670'…"
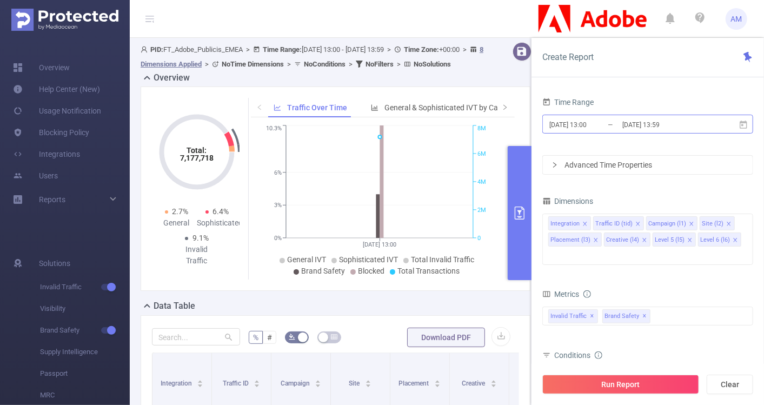
click at [588, 120] on input "2025-10-09 13:00" at bounding box center [592, 124] width 88 height 15
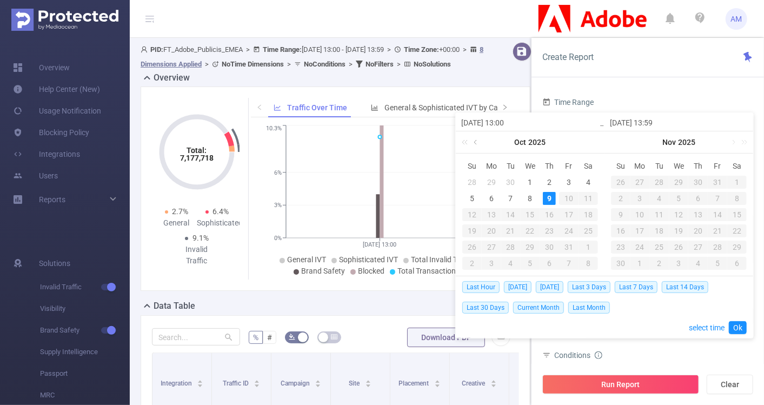
click at [477, 137] on link at bounding box center [476, 142] width 10 height 22
click at [493, 180] on div "1" at bounding box center [491, 182] width 13 height 13
click at [584, 143] on link at bounding box center [584, 142] width 10 height 22
click at [522, 201] on td "8" at bounding box center [530, 198] width 19 height 16
type input "2025-09-01 13:00"
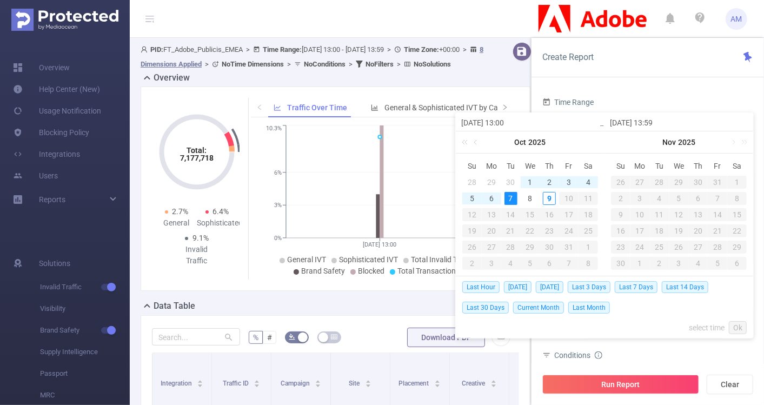
type input "2025-10-08 13:59"
type input "2025-09-01 13:00"
type input "2025-10-08 13:59"
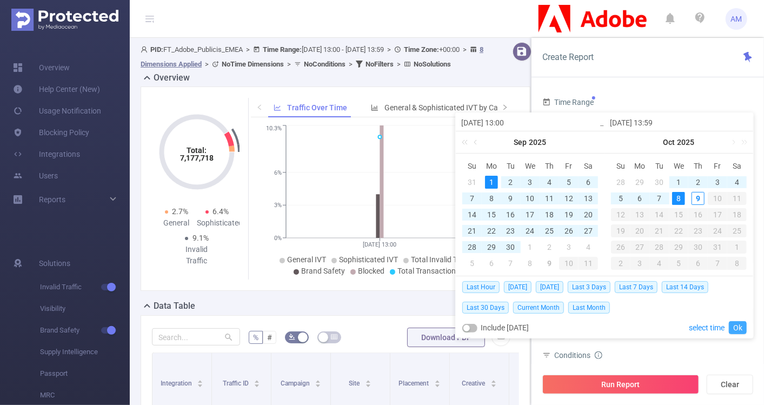
click at [734, 324] on link "Ok" at bounding box center [738, 327] width 18 height 13
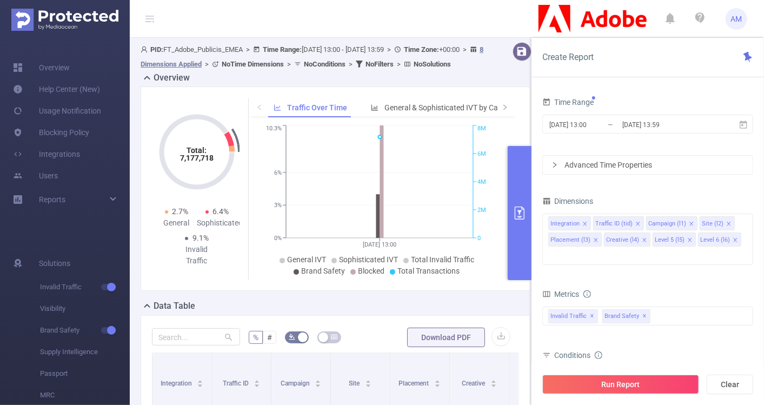
click at [555, 168] on div "Advanced Time Properties" at bounding box center [648, 165] width 210 height 18
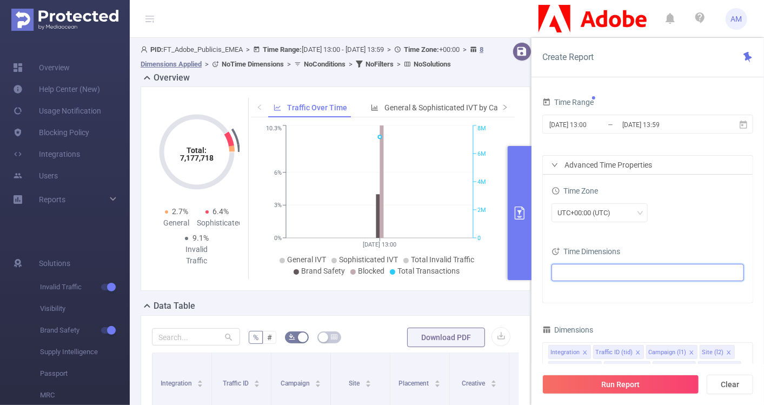
click at [607, 267] on ul at bounding box center [644, 272] width 178 height 16
type input "dat"
click at [570, 290] on span at bounding box center [571, 291] width 9 height 9
click at [731, 208] on div "UTC+00:00 (UTC)" at bounding box center [647, 212] width 192 height 19
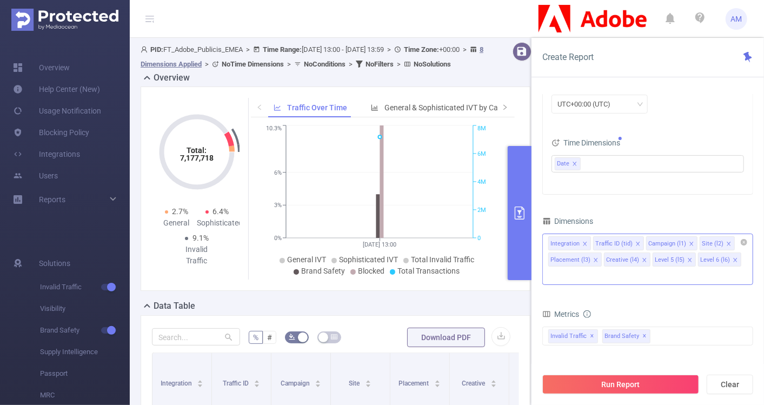
click at [588, 242] on li "Integration" at bounding box center [569, 243] width 43 height 14
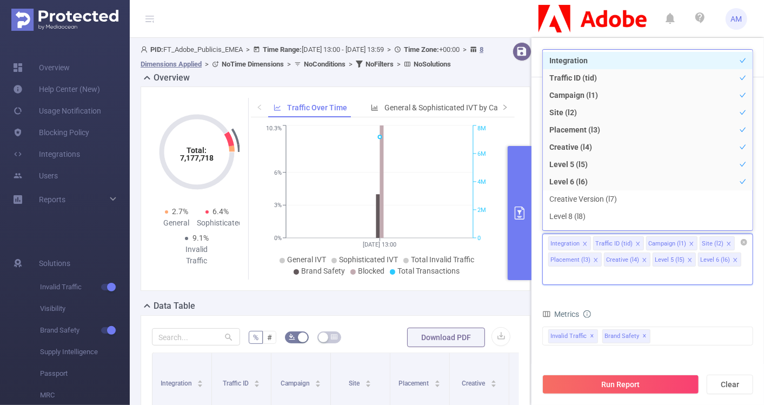
click at [583, 242] on icon "icon: close" at bounding box center [584, 243] width 5 height 5
click at [591, 245] on icon "icon: close" at bounding box center [592, 244] width 5 height 6
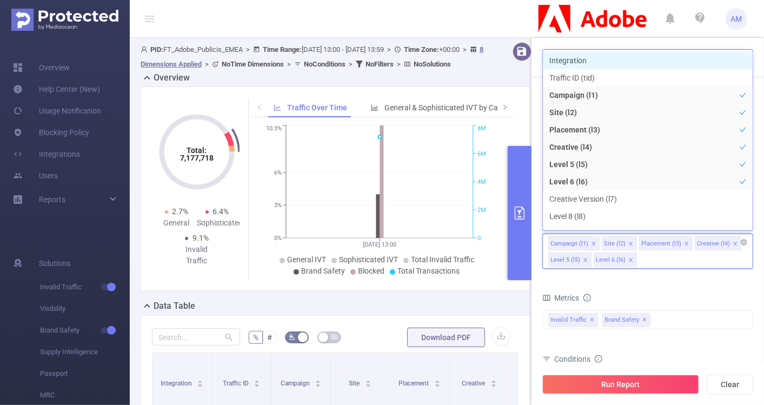
click at [630, 242] on icon "icon: close" at bounding box center [630, 243] width 5 height 5
click at [647, 244] on icon "icon: close" at bounding box center [649, 243] width 5 height 5
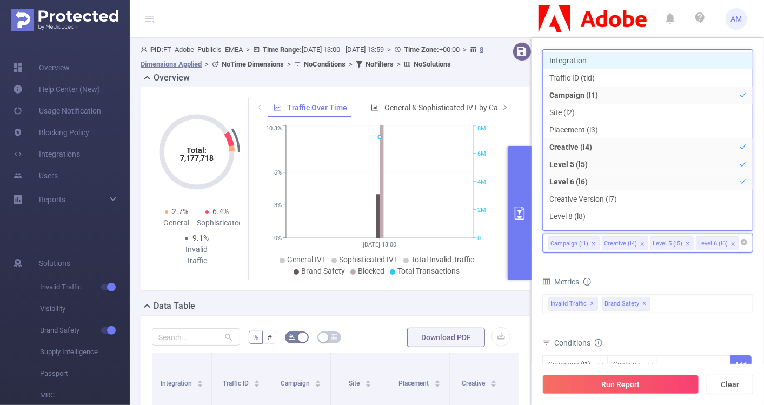
click at [642, 241] on icon "icon: close" at bounding box center [642, 243] width 5 height 5
click at [637, 242] on icon "icon: close" at bounding box center [638, 243] width 5 height 5
click at [636, 242] on icon "icon: close" at bounding box center [638, 243] width 5 height 5
click at [652, 268] on form "Dimensions Campaign (l1) Metrics Total General IVT Data Centers Disclosed Bots …" at bounding box center [647, 334] width 211 height 241
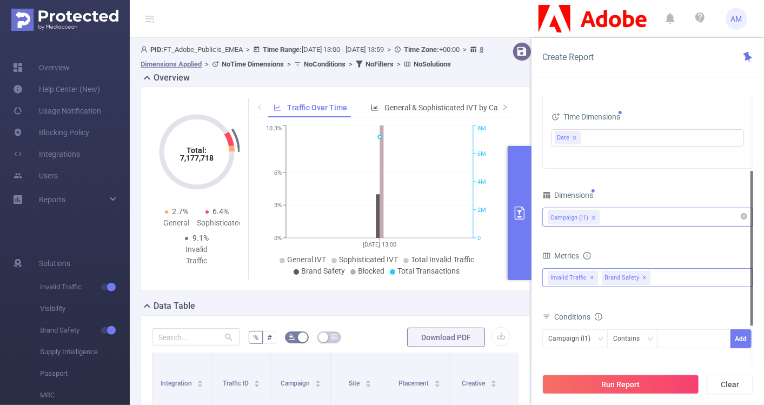
click at [676, 275] on div "Invalid Traffic ✕ Brand Safety ✕" at bounding box center [647, 277] width 211 height 19
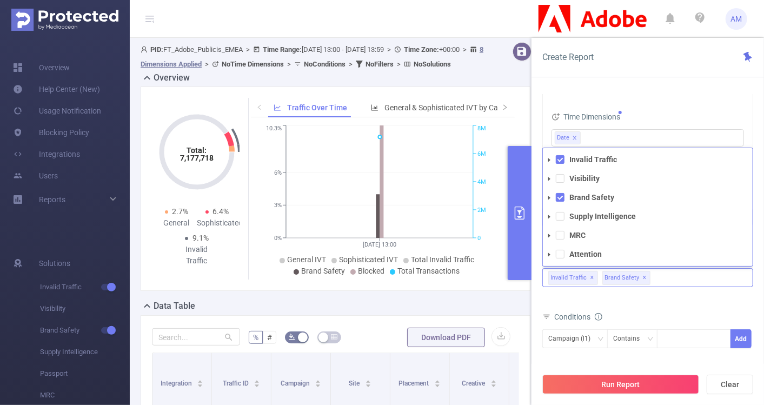
click at [546, 216] on span at bounding box center [549, 216] width 13 height 13
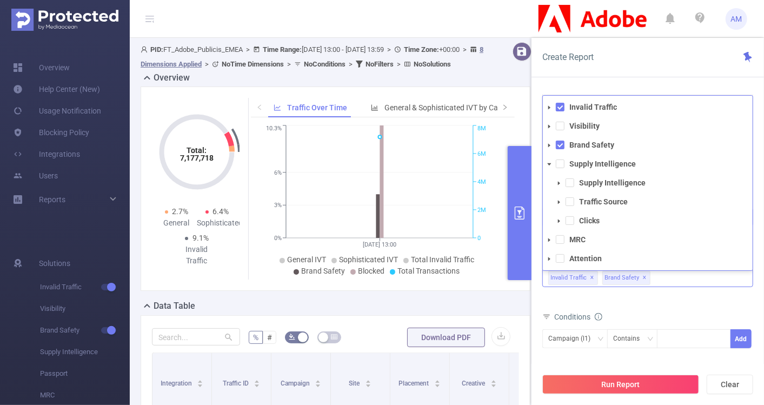
click at [560, 181] on icon "icon: caret-down" at bounding box center [558, 183] width 5 height 5
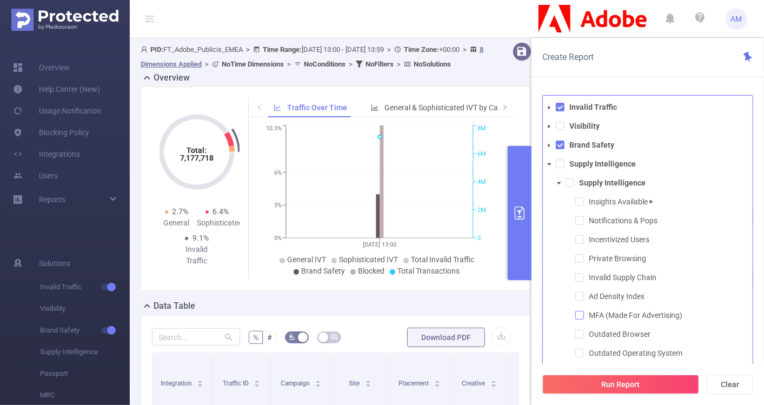
click at [581, 311] on span at bounding box center [579, 315] width 9 height 9
click at [755, 204] on div "Time Range 2025-09-01 13:00 _ 2025-10-08 13:59 Advanced Time Properties Time Zo…" at bounding box center [647, 254] width 232 height 340
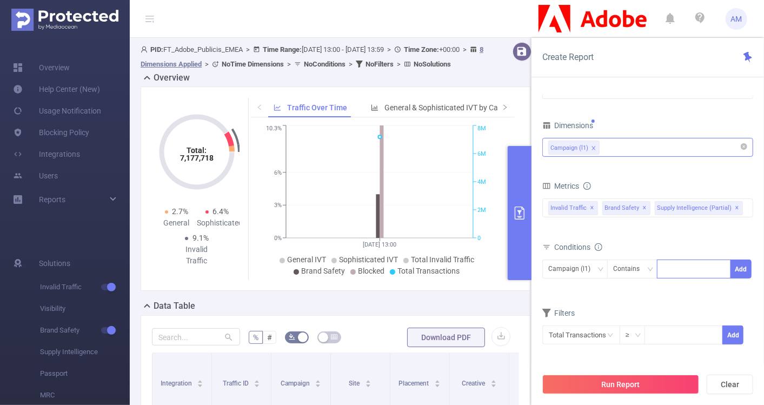
click at [669, 273] on div at bounding box center [694, 269] width 62 height 18
paste input "225038' or '225039' or '225040' or '251912' or '268636' or '271278' or '271670'…"
type input "225038' or '225039' or '225040' or '251912' or '268636' or '271278' or '271670'…"
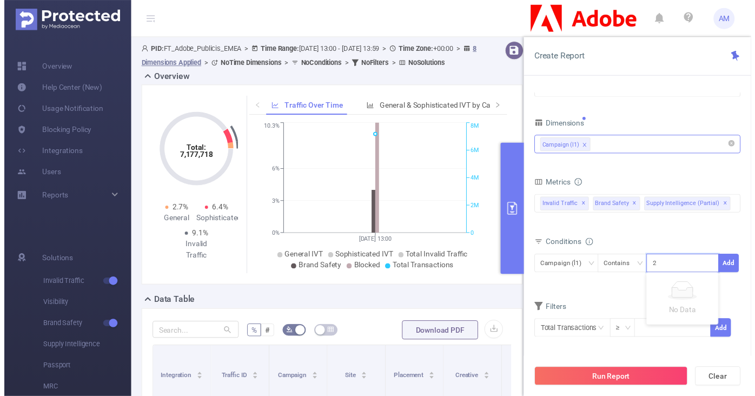
scroll to position [0, 659]
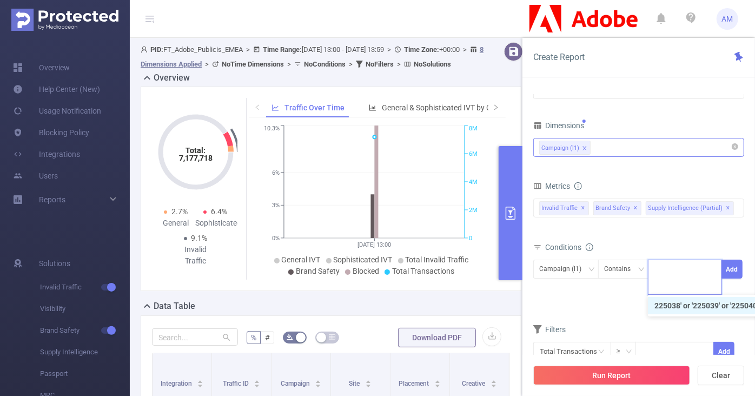
scroll to position [0, 0]
click at [710, 269] on icon "icon: close-circle" at bounding box center [712, 268] width 6 height 6
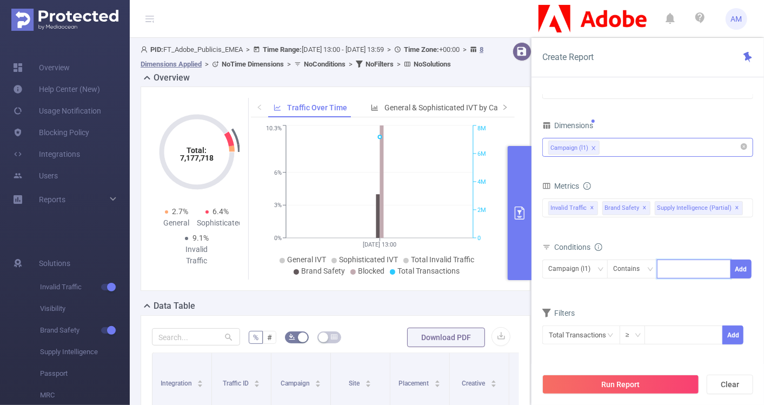
paste input "225038' or '225039' or '225040' or '251912' or '268636' or '271278' or '271670'…"
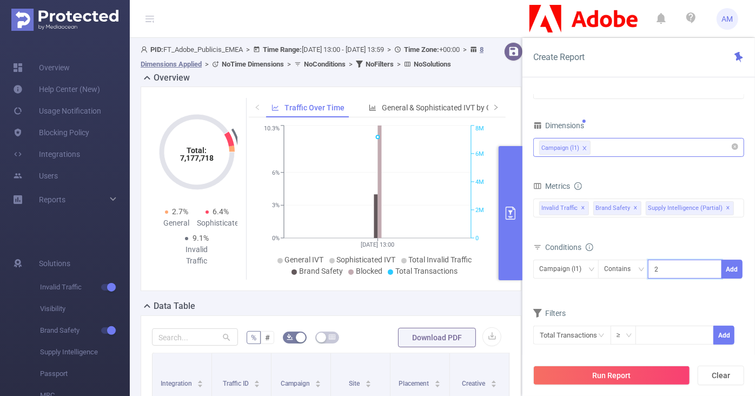
scroll to position [0, 659]
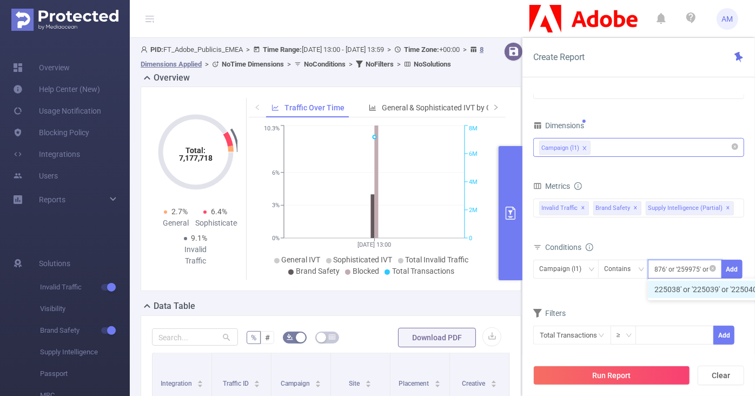
click at [695, 267] on input "225038' or '225039' or '225040' or '251912' or '268636' or '271278' or '271670'…" at bounding box center [685, 269] width 62 height 14
click at [684, 267] on input "225038' or '225039' or '225040' or '251912' or '268636' or '271278' or '271670'…" at bounding box center [685, 269] width 62 height 14
type input "225038' or '225039' or '225040' or '251912' or '268636' or '271278' or '271670'…"
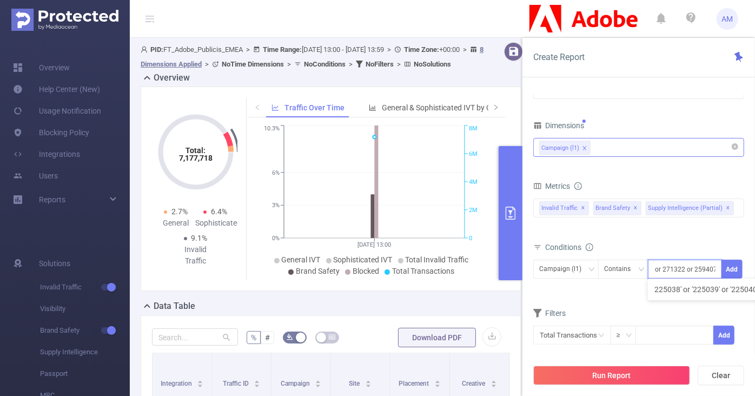
click at [628, 296] on form "Dimensions Campaign (l1) Metrics Total General IVT Data Centers Disclosed Bots …" at bounding box center [638, 238] width 211 height 241
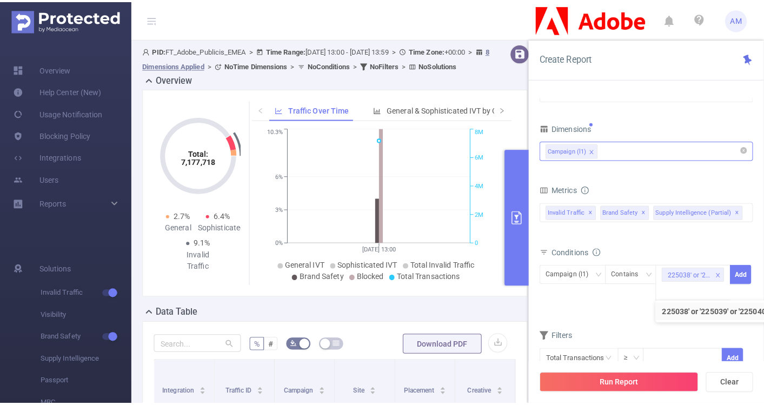
scroll to position [0, 0]
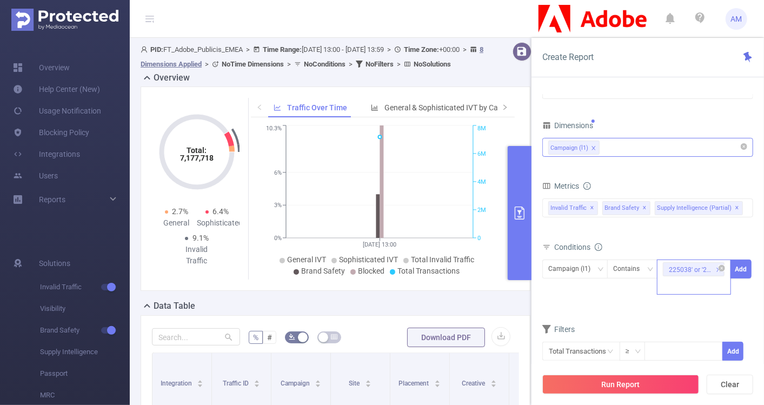
click at [718, 267] on icon "icon: close" at bounding box center [718, 269] width 5 height 5
click at [670, 267] on div at bounding box center [694, 269] width 62 height 18
paste input
click at [743, 270] on button "Add" at bounding box center [740, 269] width 21 height 19
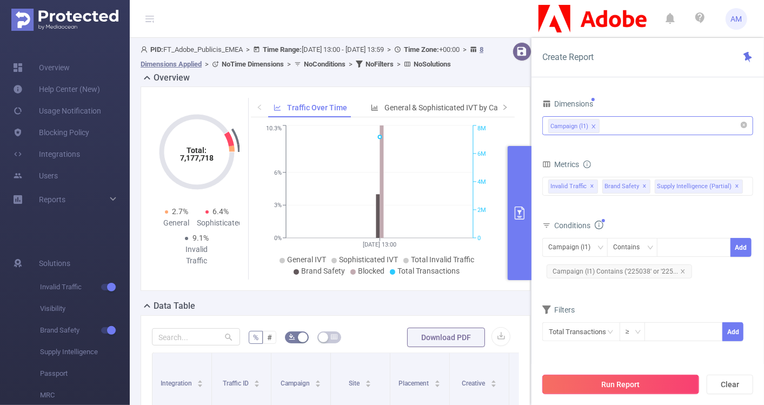
click at [601, 385] on button "Run Report" at bounding box center [620, 384] width 157 height 19
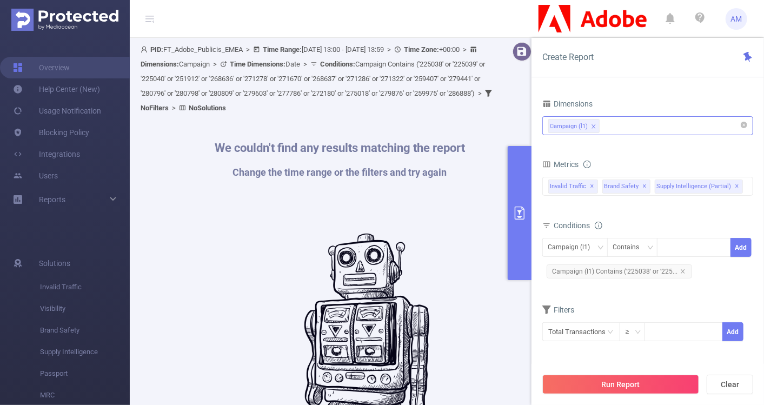
click at [624, 123] on div "Campaign (l1)" at bounding box center [647, 126] width 199 height 18
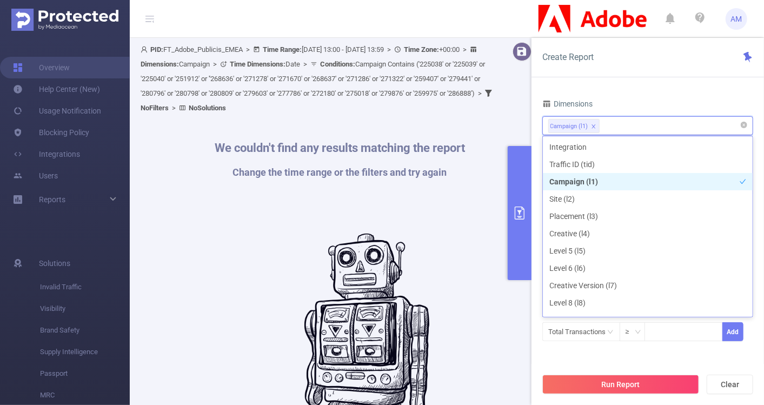
type input "m"
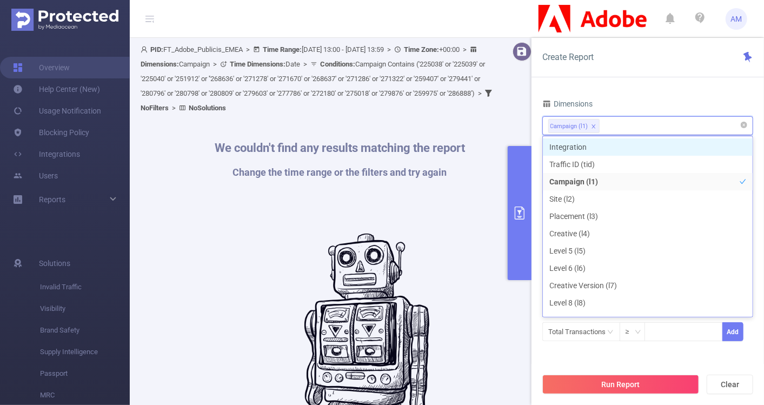
type input "h"
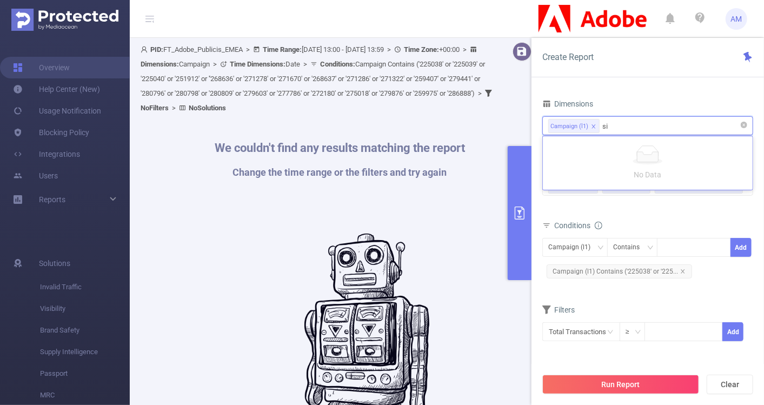
type input "s"
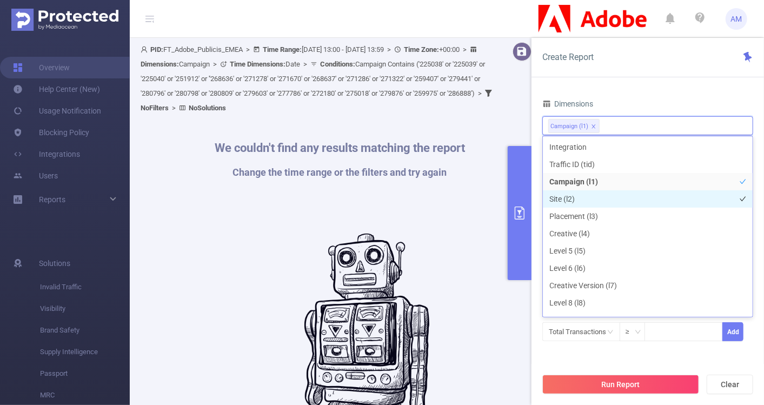
click at [597, 198] on li "Site (l2)" at bounding box center [648, 198] width 210 height 17
click at [536, 215] on div "Time Range 2025-09-01 13:00 _ 2025-10-08 13:59 Advanced Time Properties Time Zo…" at bounding box center [647, 254] width 232 height 340
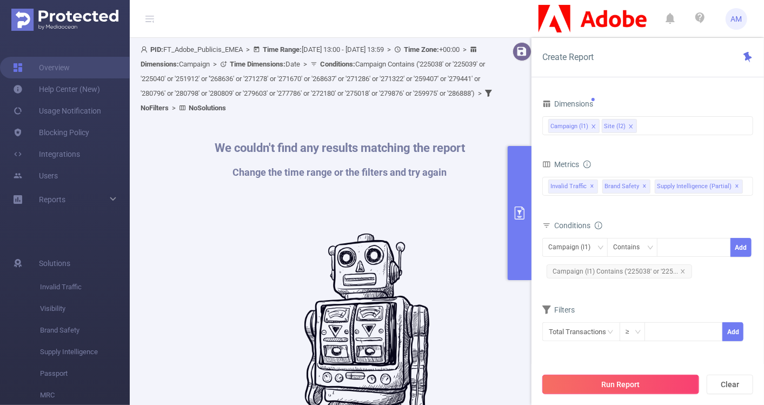
click at [624, 387] on button "Run Report" at bounding box center [620, 384] width 157 height 19
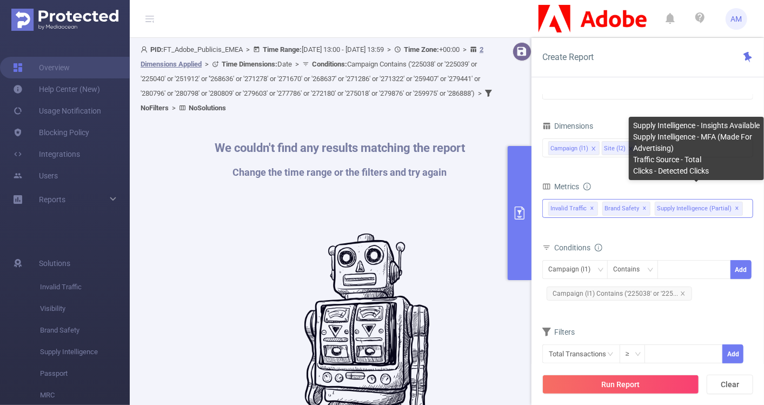
click at [735, 207] on span "✕" at bounding box center [737, 208] width 4 height 13
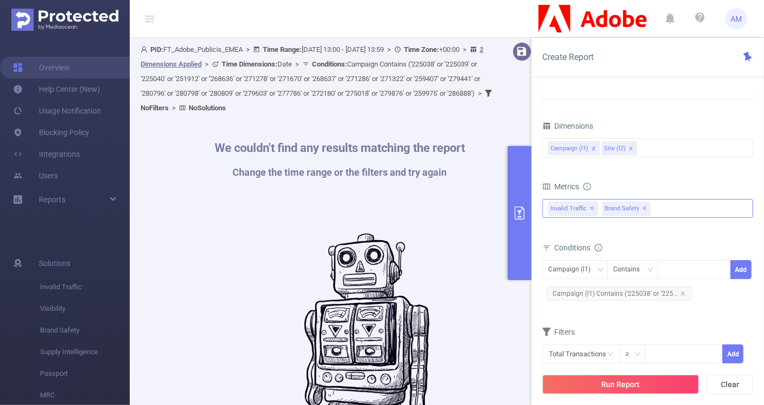
click at [643, 208] on span "✕" at bounding box center [645, 208] width 4 height 13
click at [591, 207] on span "✕" at bounding box center [592, 208] width 4 height 13
click at [604, 208] on div "Invalid Traffic Visibility Brand Safety Supply Intelligence Supply Intelligence…" at bounding box center [647, 207] width 211 height 17
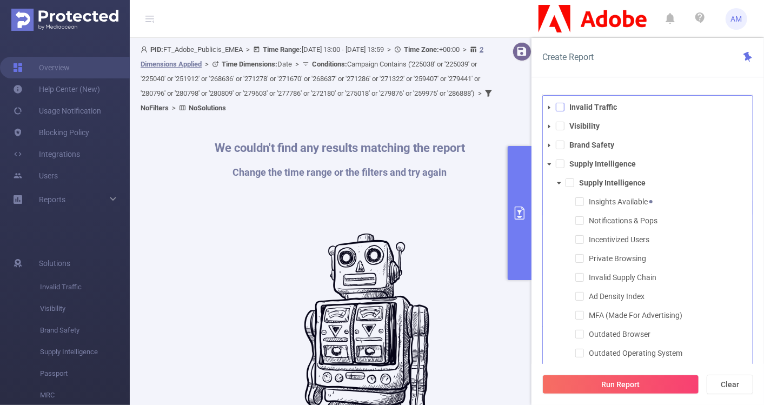
click at [559, 107] on span at bounding box center [560, 107] width 9 height 9
click at [566, 162] on li "Supply Intelligence Supply Intelligence Insights Available Notifications & Pops…" at bounding box center [648, 278] width 210 height 242
click at [558, 162] on span at bounding box center [560, 163] width 9 height 9
click at [558, 148] on span at bounding box center [560, 145] width 9 height 9
click at [755, 172] on div "Time Range 2025-09-01 13:00 _ 2025-10-08 13:59 Advanced Time Properties Time Zo…" at bounding box center [647, 254] width 232 height 340
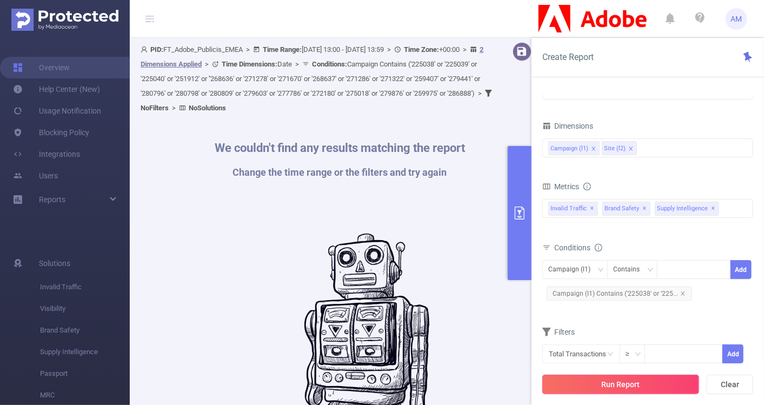
click at [613, 376] on button "Run Report" at bounding box center [620, 384] width 157 height 19
click at [627, 376] on button "Run Report" at bounding box center [620, 384] width 157 height 19
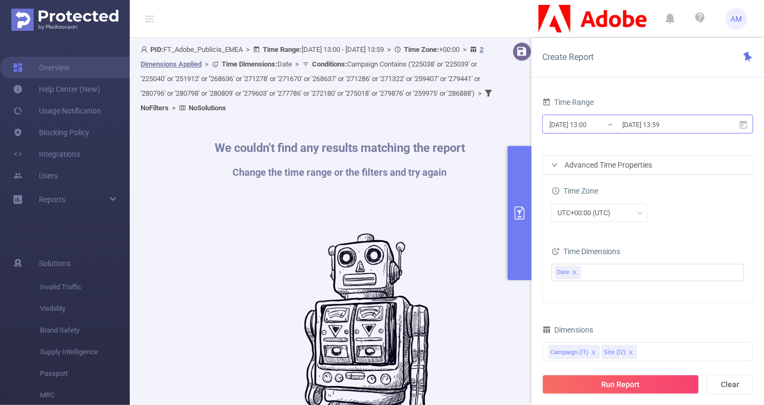
click at [630, 131] on input "2025-10-08 13:59" at bounding box center [665, 124] width 88 height 15
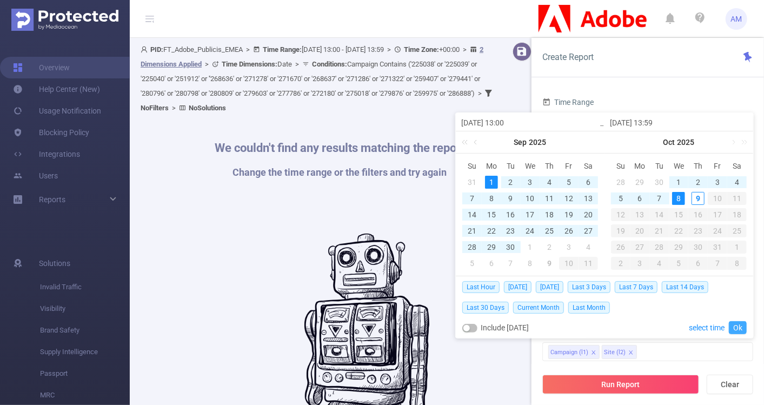
click at [734, 324] on link "Ok" at bounding box center [738, 327] width 18 height 13
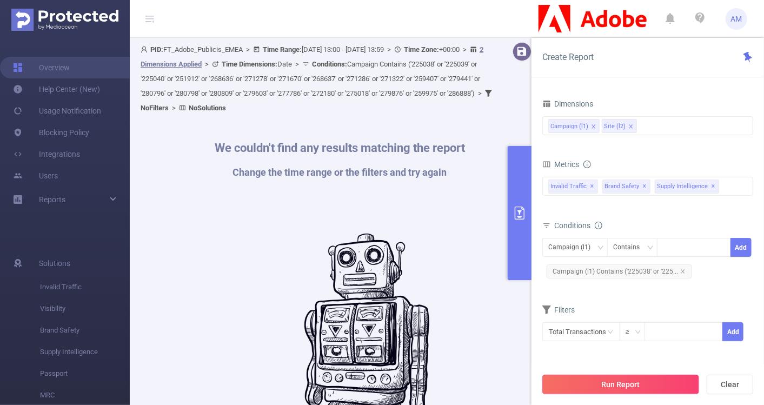
click at [624, 376] on button "Run Report" at bounding box center [620, 384] width 157 height 19
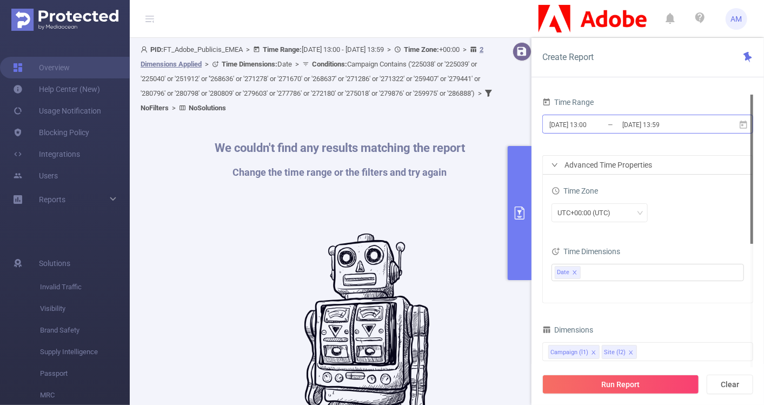
click at [585, 125] on input "2025-09-01 13:00" at bounding box center [592, 124] width 88 height 15
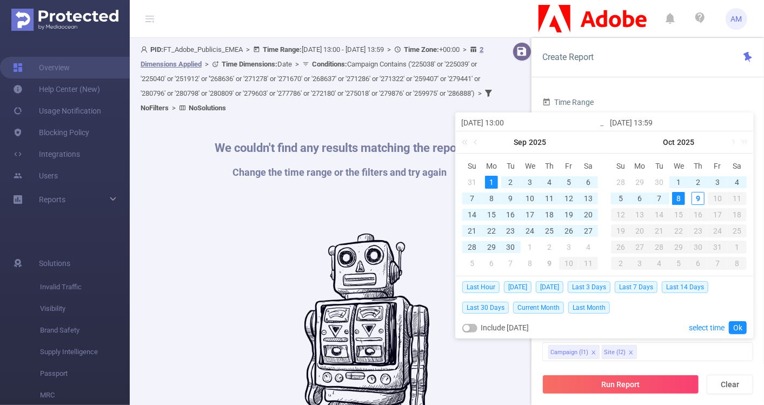
click at [489, 179] on div "1" at bounding box center [491, 182] width 13 height 13
click at [511, 244] on div "30" at bounding box center [510, 247] width 13 height 13
type input "2025-09-30 13:59"
click at [748, 325] on div "Last Hour Today Yesterday Last 3 Days Last 7 Days Last 14 Days Last 30 Days Cur…" at bounding box center [604, 307] width 297 height 62
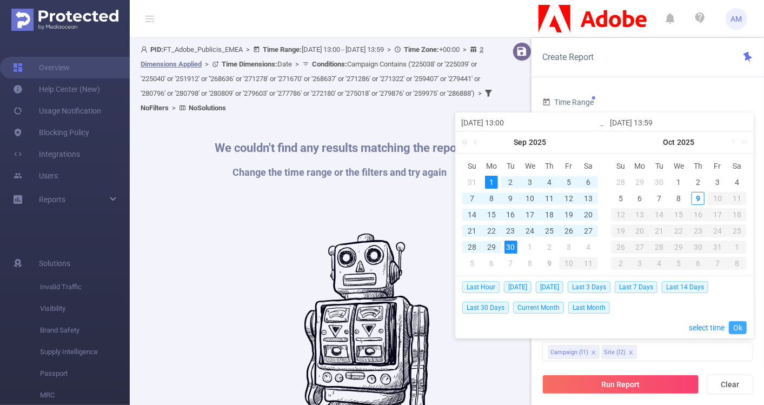
click at [744, 327] on link "Ok" at bounding box center [738, 327] width 18 height 13
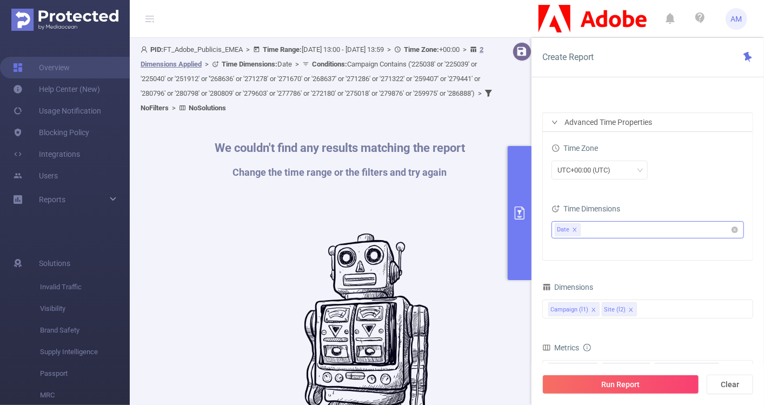
click at [575, 227] on icon "icon: close" at bounding box center [574, 229] width 5 height 5
click at [584, 230] on ul at bounding box center [644, 230] width 178 height 16
type input "mon"
click at [582, 265] on span at bounding box center [580, 267] width 9 height 9
click at [754, 211] on div "Time Range 2025-09-01 13:00 _ 2025-09-30 13:59 Advanced Time Properties Time Zo…" at bounding box center [647, 254] width 232 height 340
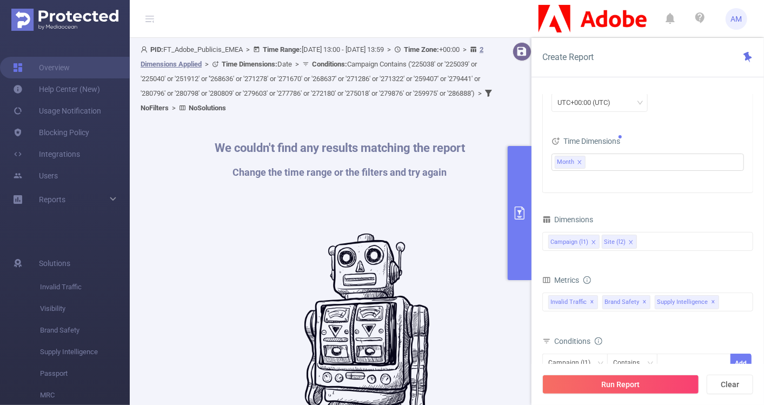
click at [593, 241] on icon "icon: close" at bounding box center [593, 242] width 4 height 4
click at [593, 240] on icon "icon: close" at bounding box center [593, 242] width 5 height 5
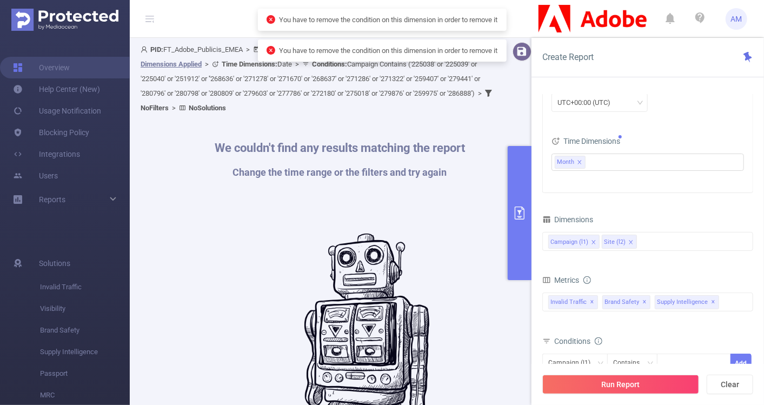
click at [594, 240] on icon "icon: close" at bounding box center [593, 242] width 4 height 4
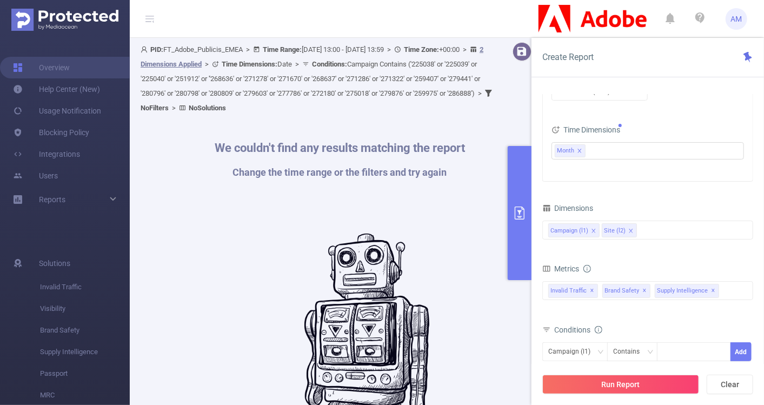
click at [658, 228] on div "Campaign (l1) Site (l2)" at bounding box center [647, 230] width 199 height 18
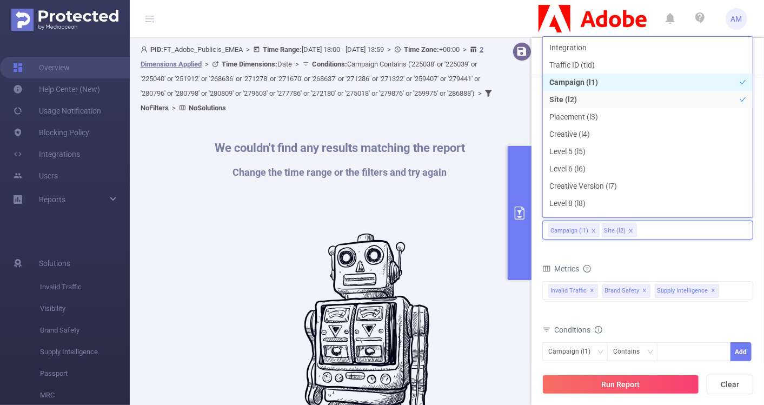
click at [635, 258] on form "Dimensions Campaign (l1) Site (l2) Metrics Total General IVT Data Centers Discl…" at bounding box center [647, 330] width 211 height 259
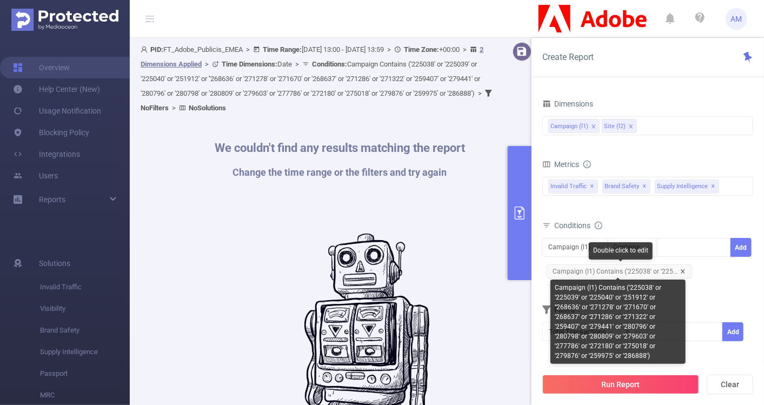
click at [680, 271] on icon "icon: close" at bounding box center [682, 271] width 5 height 5
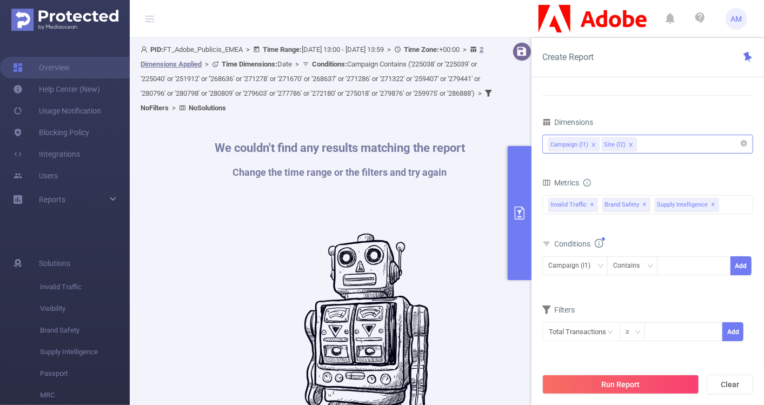
click at [593, 146] on icon "icon: close" at bounding box center [593, 144] width 5 height 5
click at [600, 146] on div "Site (l2)" at bounding box center [647, 144] width 199 height 18
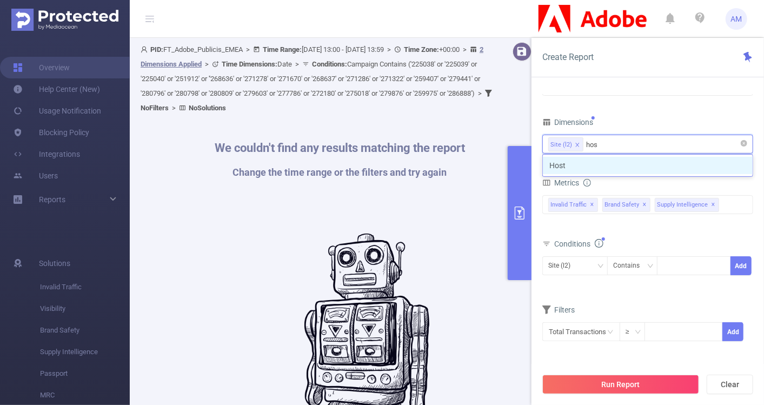
type input "host"
click at [601, 160] on li "Host" at bounding box center [648, 165] width 210 height 17
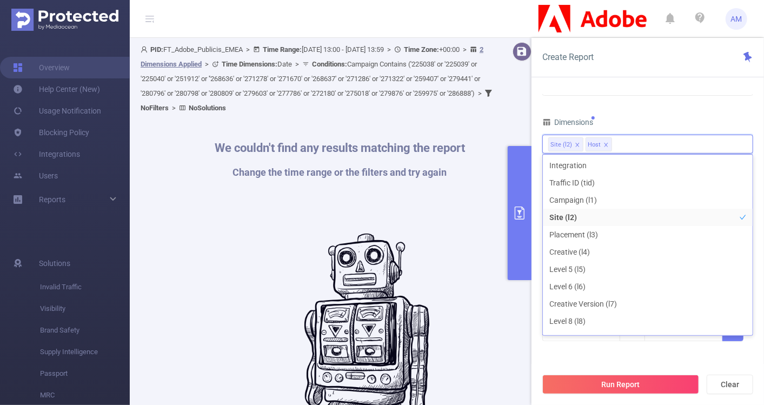
click at [715, 116] on div "Dimensions" at bounding box center [647, 124] width 211 height 18
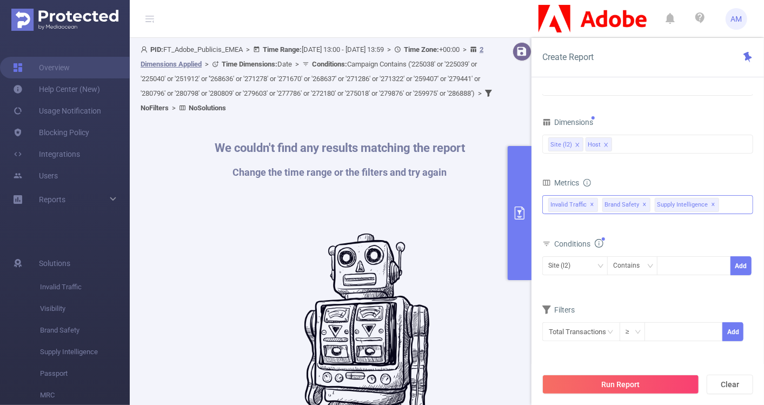
click at [590, 204] on span "✕" at bounding box center [592, 204] width 4 height 13
click at [652, 204] on span "Supply Intelligence ✕" at bounding box center [633, 205] width 64 height 14
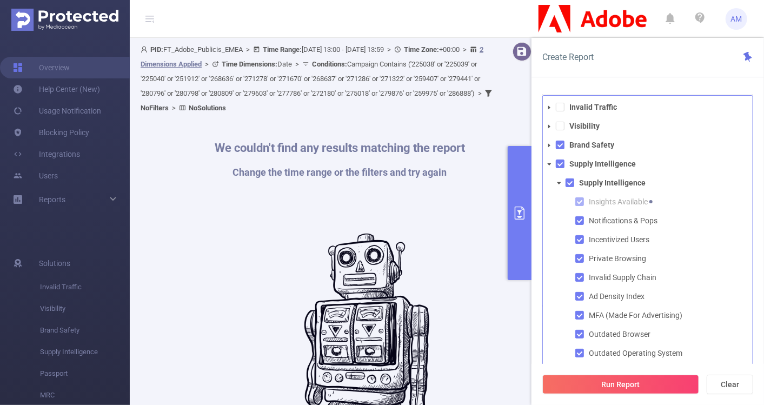
click at [644, 81] on div "Create Report Time Range 2025-09-01 13:00 _ 2025-09-30 13:59 Advanced Time Prop…" at bounding box center [647, 221] width 232 height 367
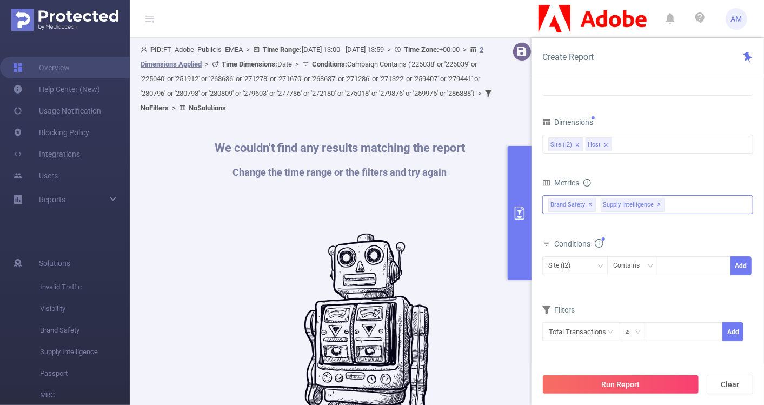
click at [657, 204] on span "✕" at bounding box center [659, 204] width 4 height 13
click at [639, 383] on button "Run Report" at bounding box center [620, 384] width 157 height 19
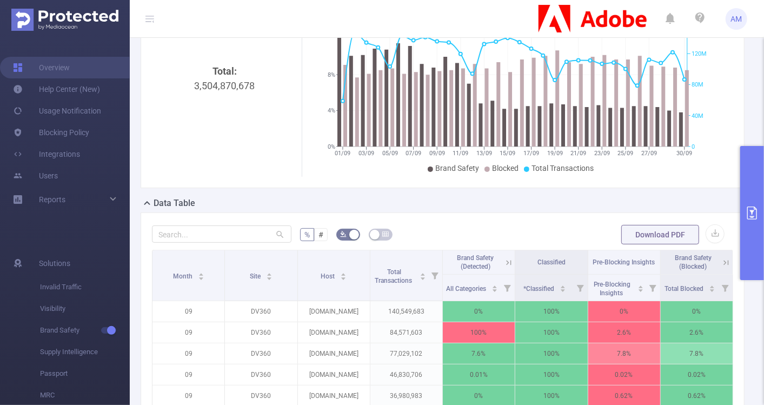
scroll to position [103, 0]
click at [708, 231] on button "button" at bounding box center [715, 233] width 19 height 19
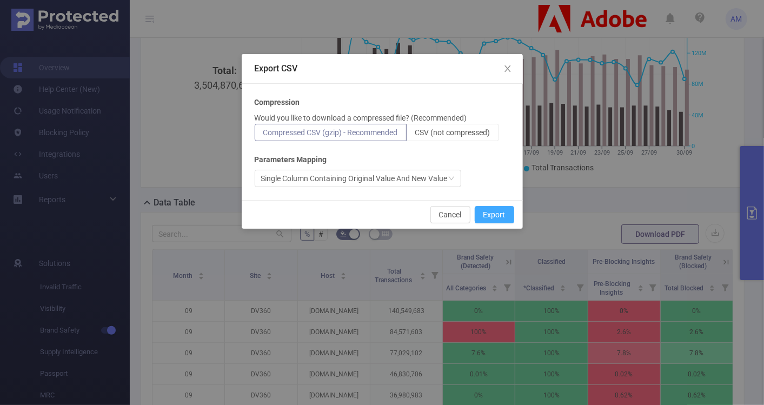
click at [508, 213] on button "Export" at bounding box center [494, 214] width 39 height 17
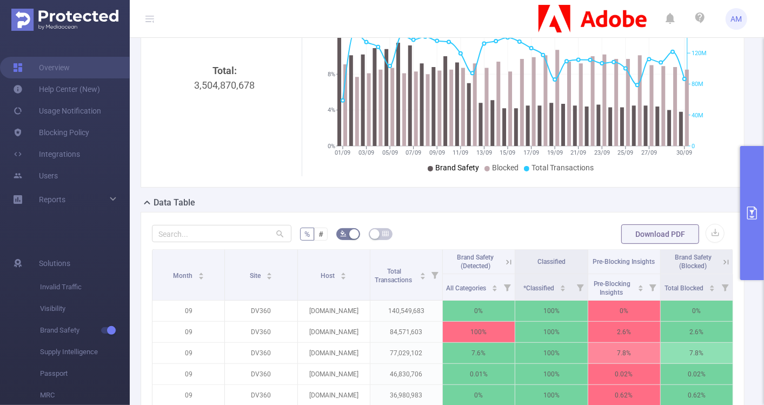
click at [465, 209] on div "Data Table" at bounding box center [447, 203] width 613 height 15
click at [706, 231] on button "button" at bounding box center [715, 233] width 19 height 19
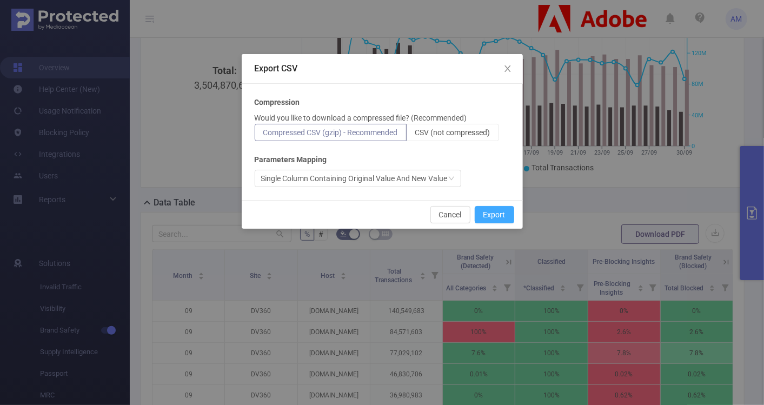
click at [503, 211] on button "Export" at bounding box center [494, 214] width 39 height 17
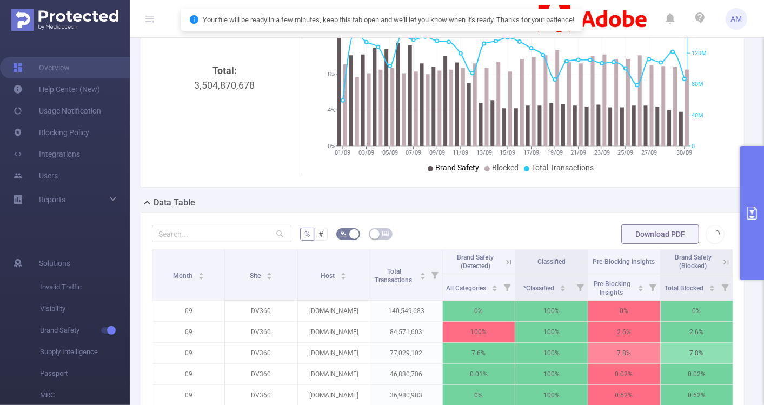
click at [184, 102] on div "Total: 3,504,870,678" at bounding box center [224, 154] width 137 height 182
click at [711, 234] on button "button" at bounding box center [715, 233] width 19 height 19
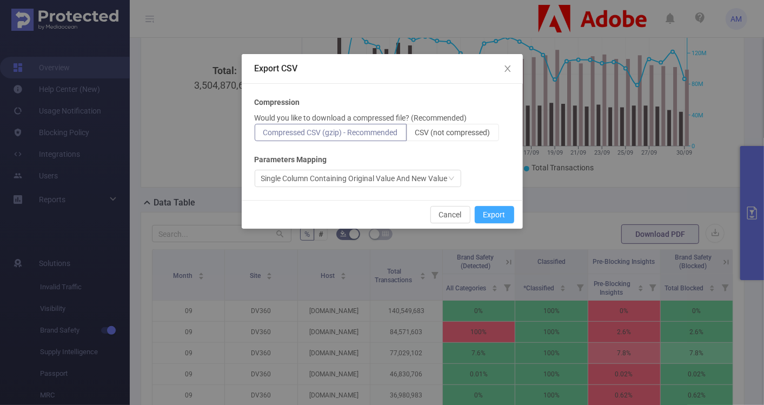
click at [504, 211] on button "Export" at bounding box center [494, 214] width 39 height 17
